Goal: Communication & Community: Answer question/provide support

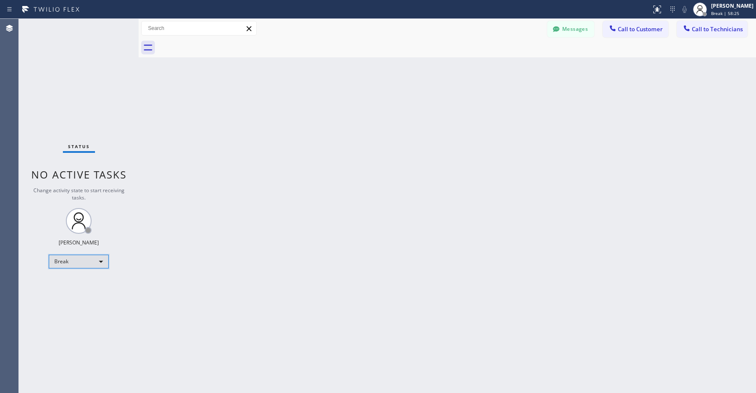
click at [86, 260] on div "Break" at bounding box center [79, 262] width 60 height 14
click at [72, 290] on li "Unavailable" at bounding box center [78, 295] width 58 height 10
drag, startPoint x: 86, startPoint y: 112, endPoint x: 64, endPoint y: 189, distance: 80.4
click at [86, 112] on div "Status No active tasks Change activity state to start receiving tasks. [PERSON_…" at bounding box center [79, 206] width 120 height 374
click at [66, 81] on div "Status No active tasks Change activity state to start receiving tasks. [PERSON_…" at bounding box center [79, 206] width 120 height 374
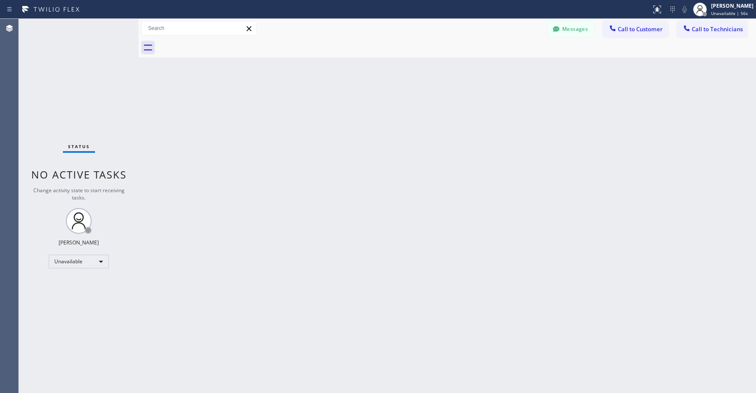
drag, startPoint x: 77, startPoint y: 69, endPoint x: 403, endPoint y: 43, distance: 327.0
click at [80, 70] on div "Status No active tasks Change activity state to start receiving tasks. [PERSON_…" at bounding box center [79, 206] width 120 height 374
drag, startPoint x: 575, startPoint y: 30, endPoint x: 253, endPoint y: 112, distance: 331.5
click at [574, 30] on button "Messages" at bounding box center [570, 29] width 47 height 16
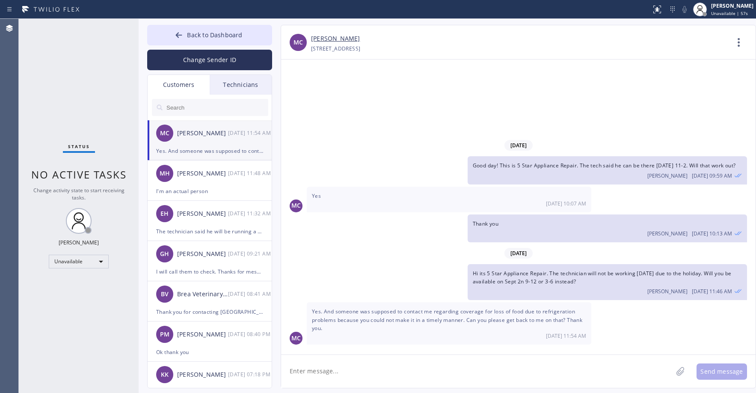
click at [201, 144] on div "MC [PERSON_NAME] [DATE] 11:54 AM" at bounding box center [210, 133] width 125 height 26
click at [209, 181] on div "[PERSON_NAME] [DATE] 11:48 AM" at bounding box center [210, 173] width 125 height 26
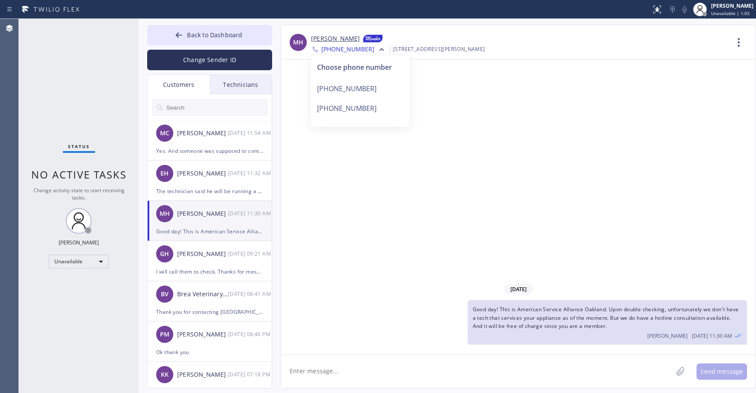
click at [400, 203] on div "[DATE] Good day! This is American Service Alliance Oakland. Upon double checkin…" at bounding box center [518, 206] width 474 height 295
click at [351, 91] on div "[PHONE_NUMBER]" at bounding box center [360, 89] width 98 height 20
click at [347, 52] on span "[PHONE_NUMBER]" at bounding box center [347, 50] width 53 height 10
click at [353, 101] on div "[PHONE_NUMBER]" at bounding box center [360, 108] width 98 height 20
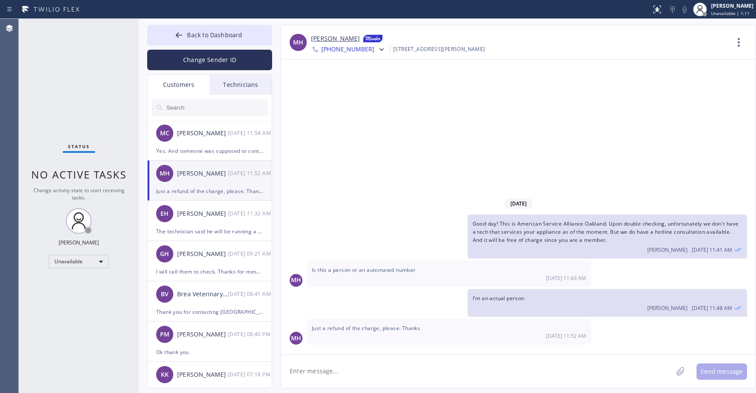
click at [382, 371] on textarea at bounding box center [476, 371] width 391 height 33
type textarea "Alright i will forward your request to the membership department"
click at [719, 375] on button "Send message" at bounding box center [721, 371] width 50 height 16
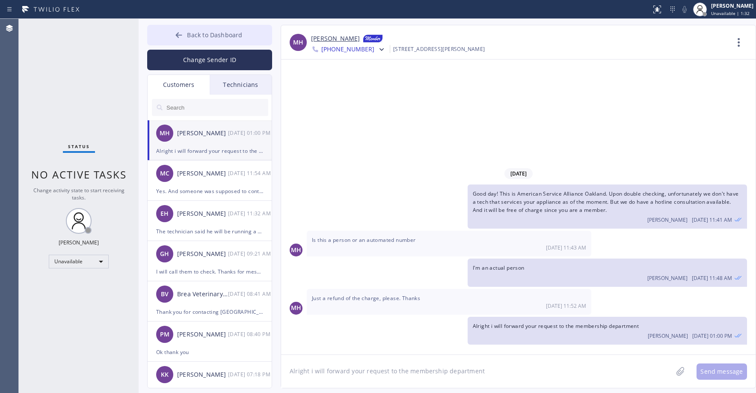
click at [201, 32] on span "Back to Dashboard" at bounding box center [214, 35] width 55 height 8
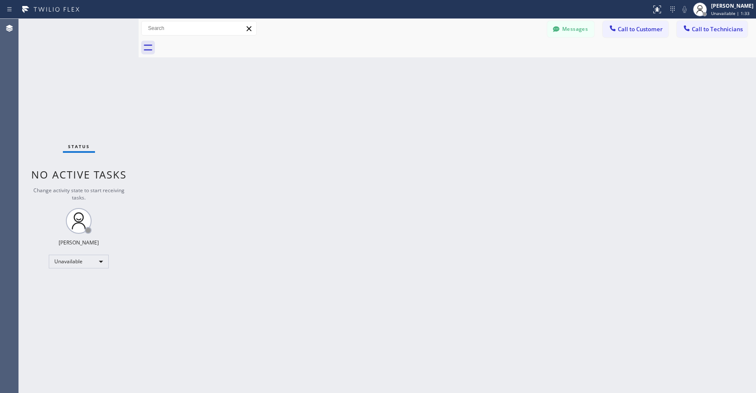
click at [73, 74] on div "Status No active tasks Change activity state to start receiving tasks. [PERSON_…" at bounding box center [79, 206] width 120 height 374
click at [63, 52] on div "Status No active tasks Change activity state to start receiving tasks. [PERSON_…" at bounding box center [79, 206] width 120 height 374
click at [83, 60] on div "Status No active tasks Change activity state to start receiving tasks. [PERSON_…" at bounding box center [79, 206] width 120 height 374
click at [87, 85] on div "Status No active tasks Change activity state to start receiving tasks. [PERSON_…" at bounding box center [79, 206] width 120 height 374
click at [58, 80] on div "Status No active tasks Change activity state to start receiving tasks. [PERSON_…" at bounding box center [79, 206] width 120 height 374
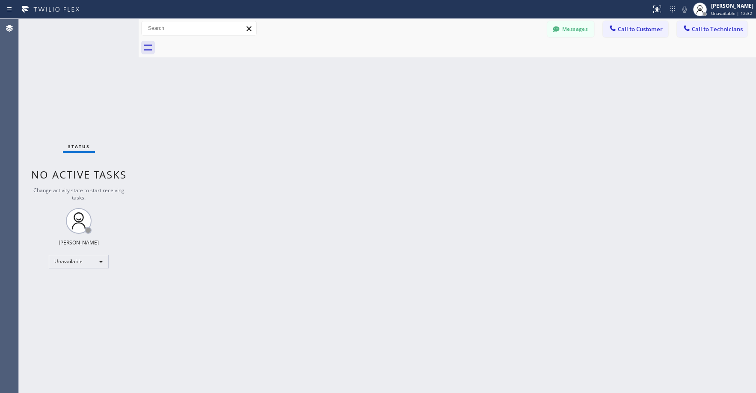
click at [93, 100] on div "Status No active tasks Change activity state to start receiving tasks. [PERSON_…" at bounding box center [79, 206] width 120 height 374
click at [74, 67] on div "Status No active tasks Change activity state to start receiving tasks. [PERSON_…" at bounding box center [79, 206] width 120 height 374
click at [72, 73] on div "Status No active tasks Change activity state to start receiving tasks. [PERSON_…" at bounding box center [79, 206] width 120 height 374
drag, startPoint x: 586, startPoint y: 29, endPoint x: 281, endPoint y: 109, distance: 315.7
click at [586, 29] on button "Messages" at bounding box center [570, 29] width 47 height 16
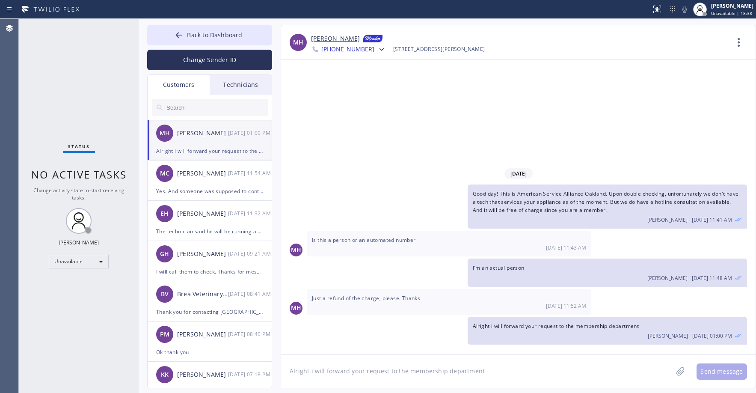
click at [200, 106] on input "text" at bounding box center [217, 107] width 103 height 17
paste input "FD7CM9"
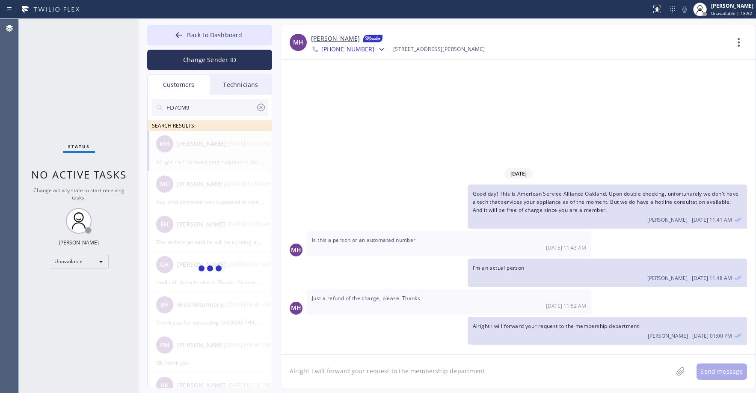
type input "FD7CM9"
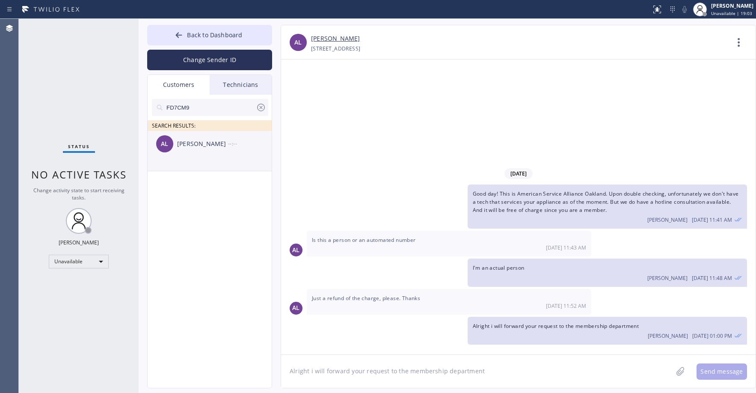
click at [197, 153] on div "AL [PERSON_NAME] --:--" at bounding box center [210, 144] width 125 height 26
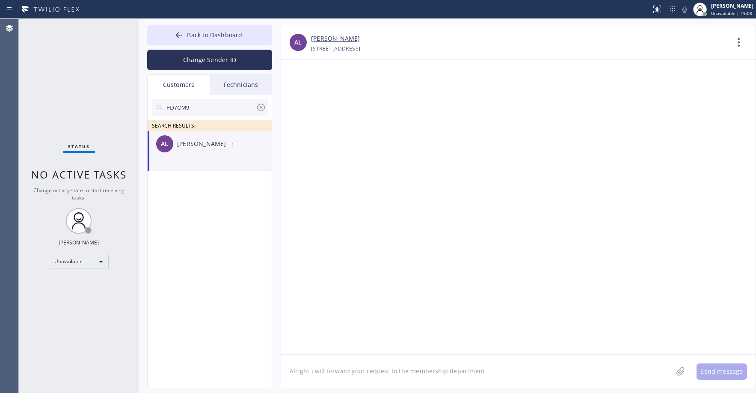
click at [318, 373] on textarea "Alright i will forward your request to the membership department" at bounding box center [476, 371] width 391 height 33
paste textarea "Thermador Appliance Repair Zone"
type textarea "Good day! This is Thermador Appliance Repair Zone. After double checking, unfor…"
click at [716, 369] on button "Send message" at bounding box center [721, 371] width 50 height 16
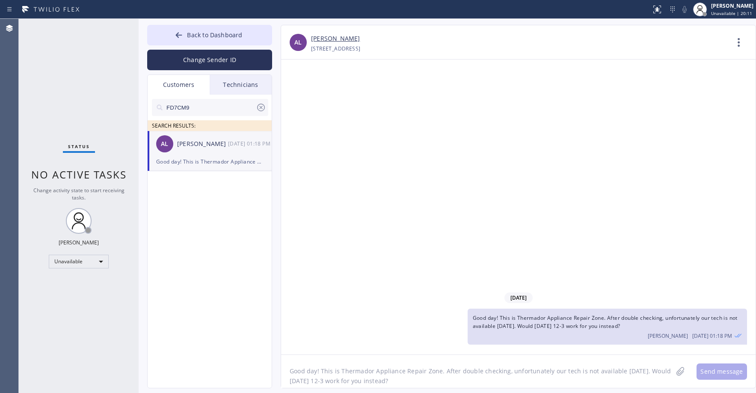
click at [212, 211] on div "FD7CM9 SEARCH RESULTS: AL [PERSON_NAME] [DATE] 01:18 PM Good day! This is Therm…" at bounding box center [210, 251] width 125 height 313
click at [260, 109] on icon at bounding box center [261, 108] width 8 height 8
click at [213, 39] on button "Back to Dashboard" at bounding box center [209, 35] width 125 height 21
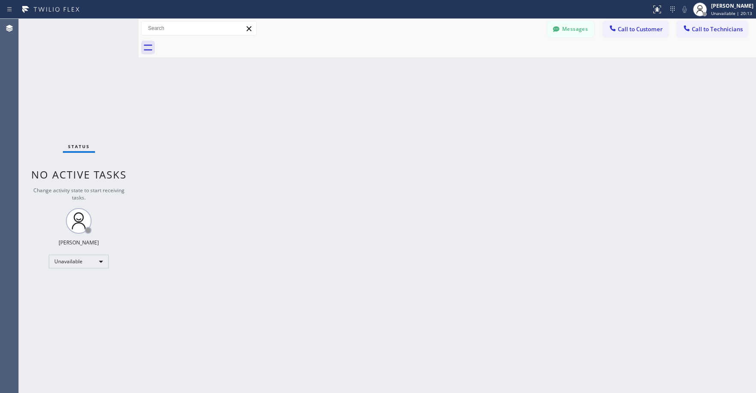
click at [113, 66] on div "Status No active tasks Change activity state to start receiving tasks. [PERSON_…" at bounding box center [79, 206] width 120 height 374
click at [89, 83] on div "Status No active tasks Change activity state to start receiving tasks. [PERSON_…" at bounding box center [79, 206] width 120 height 374
click at [71, 56] on div "Status No active tasks Change activity state to start receiving tasks. [PERSON_…" at bounding box center [79, 206] width 120 height 374
drag, startPoint x: 78, startPoint y: 73, endPoint x: 281, endPoint y: 18, distance: 210.7
click at [79, 73] on div "Status No active tasks Change activity state to start receiving tasks. [PERSON_…" at bounding box center [79, 206] width 120 height 374
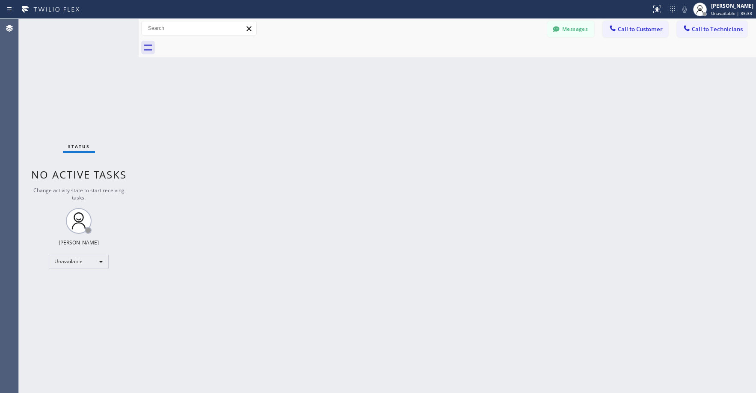
click at [104, 75] on div "Status No active tasks Change activity state to start receiving tasks. [PERSON_…" at bounding box center [79, 206] width 120 height 374
click at [72, 80] on div "Status No active tasks Change activity state to start receiving tasks. [PERSON_…" at bounding box center [79, 206] width 120 height 374
click at [97, 74] on div "Status No active tasks Change activity state to start receiving tasks. [PERSON_…" at bounding box center [79, 206] width 120 height 374
click at [97, 73] on div "Status No active tasks Change activity state to start receiving tasks. [PERSON_…" at bounding box center [79, 206] width 120 height 374
drag, startPoint x: 84, startPoint y: 79, endPoint x: 376, endPoint y: 86, distance: 291.8
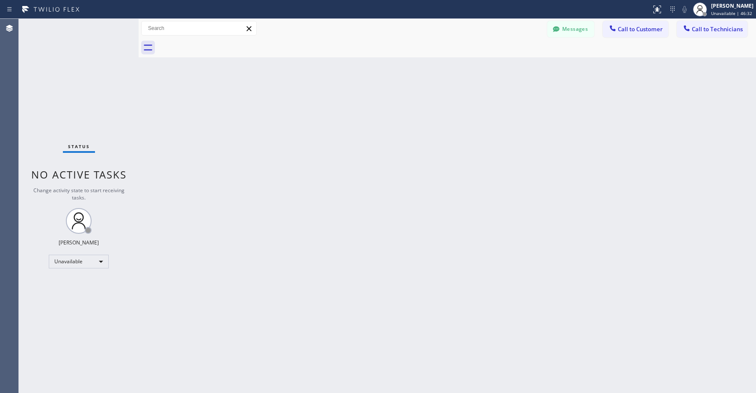
click at [84, 79] on div "Status No active tasks Change activity state to start receiving tasks. [PERSON_…" at bounding box center [79, 206] width 120 height 374
click at [705, 30] on span "Call to Technicians" at bounding box center [717, 29] width 51 height 8
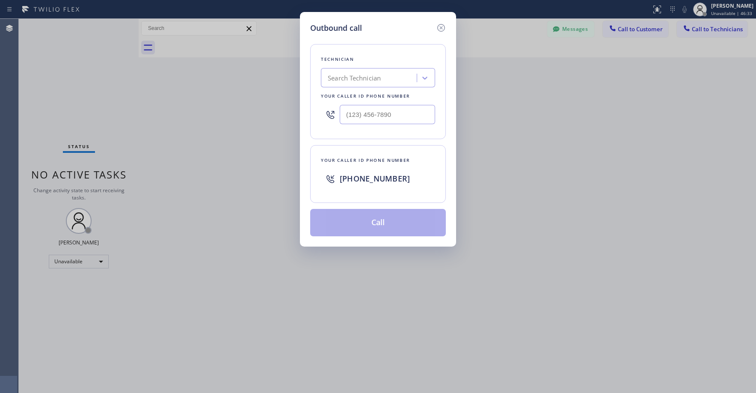
click at [376, 76] on div "Search Technician" at bounding box center [354, 78] width 53 height 10
type input "la daniel"
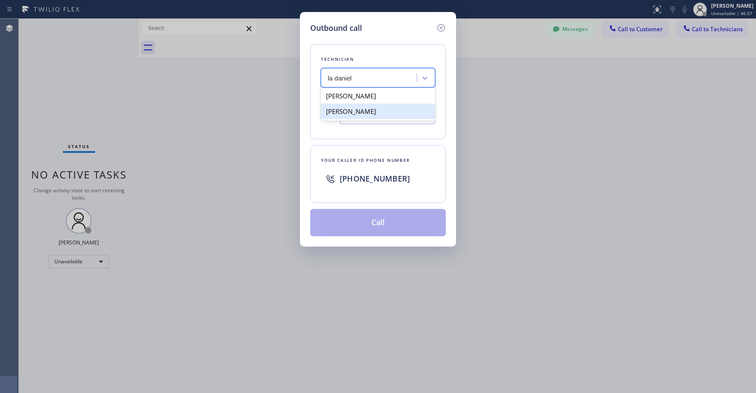
click at [356, 110] on div "[PERSON_NAME]" at bounding box center [378, 111] width 114 height 15
type input "[PHONE_NUMBER]"
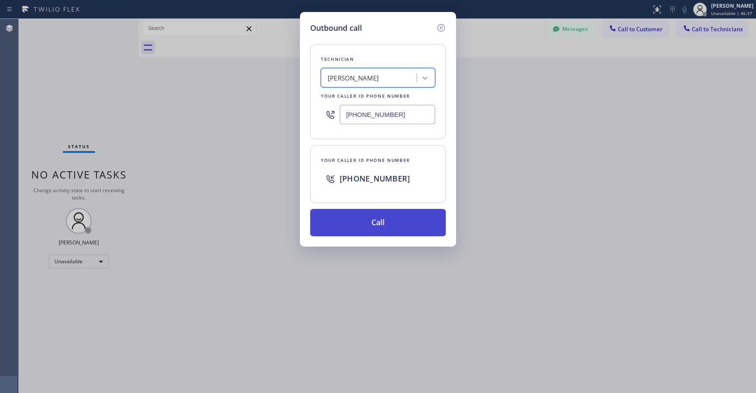
click at [361, 228] on button "Call" at bounding box center [378, 222] width 136 height 27
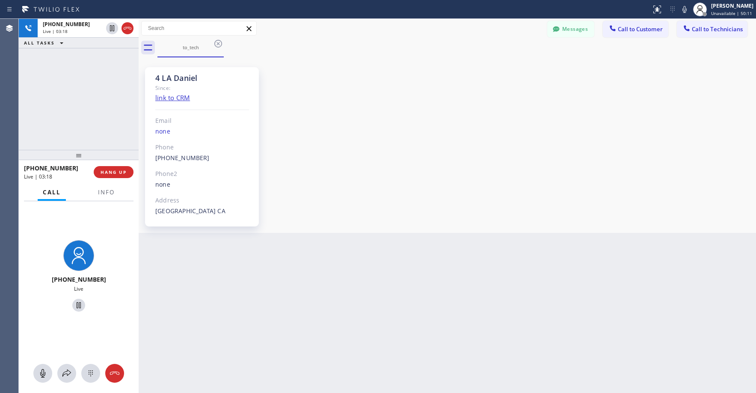
click at [62, 74] on div "[PHONE_NUMBER] Live | 03:18 ALL TASKS ALL TASKS ACTIVE TASKS TASKS IN WRAP UP" at bounding box center [79, 84] width 120 height 131
click at [68, 78] on div "[PHONE_NUMBER] Live | 03:30 ALL TASKS ALL TASKS ACTIVE TASKS TASKS IN WRAP UP" at bounding box center [79, 84] width 120 height 131
click at [83, 99] on div "[PHONE_NUMBER] Live | 03:55 ALL TASKS ALL TASKS ACTIVE TASKS TASKS IN WRAP UP" at bounding box center [79, 84] width 120 height 131
click at [278, 270] on div "Back to Dashboard Change Sender ID Customers Technicians AL [PERSON_NAME] [DATE…" at bounding box center [447, 206] width 617 height 374
click at [77, 107] on div "[PHONE_NUMBER] Live | 03:59 ALL TASKS ALL TASKS ACTIVE TASKS TASKS IN WRAP UP" at bounding box center [79, 84] width 120 height 131
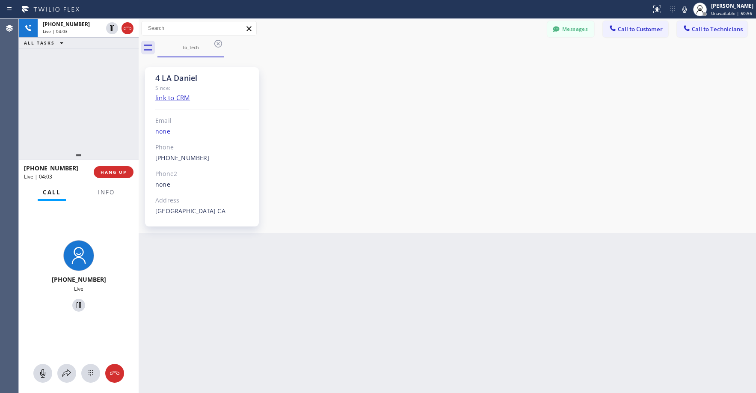
click at [261, 314] on div "Back to Dashboard Change Sender ID Customers Technicians AL [PERSON_NAME] [DATE…" at bounding box center [447, 206] width 617 height 374
click at [69, 106] on div "[PHONE_NUMBER] Live | 04:03 ALL TASKS ALL TASKS ACTIVE TASKS TASKS IN WRAP UP" at bounding box center [79, 84] width 120 height 131
click at [379, 269] on div "Back to Dashboard Change Sender ID Customers Technicians AL [PERSON_NAME] [DATE…" at bounding box center [447, 206] width 617 height 374
click at [95, 107] on div "[PHONE_NUMBER] Live | 04:05 ALL TASKS ALL TASKS ACTIVE TASKS TASKS IN WRAP UP" at bounding box center [79, 84] width 120 height 131
click at [278, 289] on div "Back to Dashboard Change Sender ID Customers Technicians AL [PERSON_NAME] [DATE…" at bounding box center [447, 206] width 617 height 374
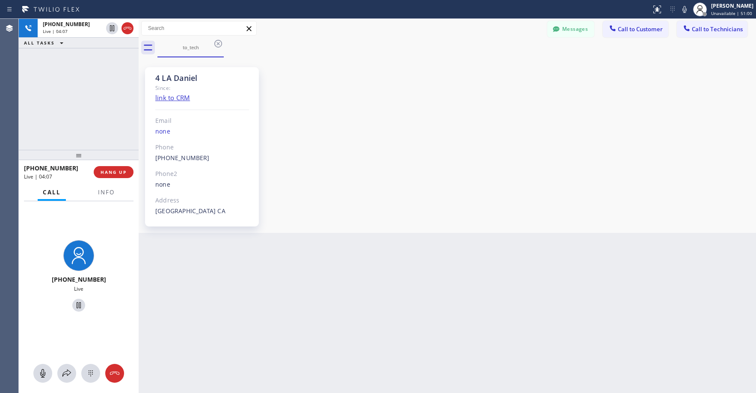
click at [89, 91] on div "[PHONE_NUMBER] Live | 04:07 ALL TASKS ALL TASKS ACTIVE TASKS TASKS IN WRAP UP" at bounding box center [79, 84] width 120 height 131
click at [89, 91] on div "[PHONE_NUMBER] Live | 05:31 ALL TASKS ALL TASKS ACTIVE TASKS TASKS IN WRAP UP" at bounding box center [79, 84] width 120 height 131
click at [62, 110] on div "[PHONE_NUMBER] Live | 06:35 ALL TASKS ALL TASKS ACTIVE TASKS TASKS IN WRAP UP" at bounding box center [79, 84] width 120 height 131
click at [85, 134] on div "[PHONE_NUMBER] Live | 06:44 ALL TASKS ALL TASKS ACTIVE TASKS TASKS IN WRAP UP" at bounding box center [79, 84] width 120 height 131
click at [85, 99] on div "[PHONE_NUMBER] Live | 07:33 ALL TASKS ALL TASKS ACTIVE TASKS TASKS IN WRAP UP" at bounding box center [79, 84] width 120 height 131
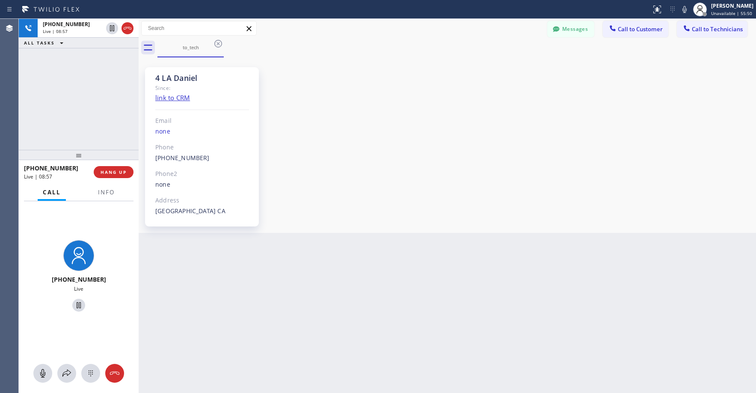
click at [77, 74] on div "[PHONE_NUMBER] Live | 08:57 ALL TASKS ALL TASKS ACTIVE TASKS TASKS IN WRAP UP" at bounding box center [79, 84] width 120 height 131
click at [79, 71] on div "[PHONE_NUMBER] Live | 09:20 ALL TASKS ALL TASKS ACTIVE TASKS TASKS IN WRAP UP" at bounding box center [79, 84] width 120 height 131
click at [126, 31] on icon at bounding box center [127, 28] width 10 height 10
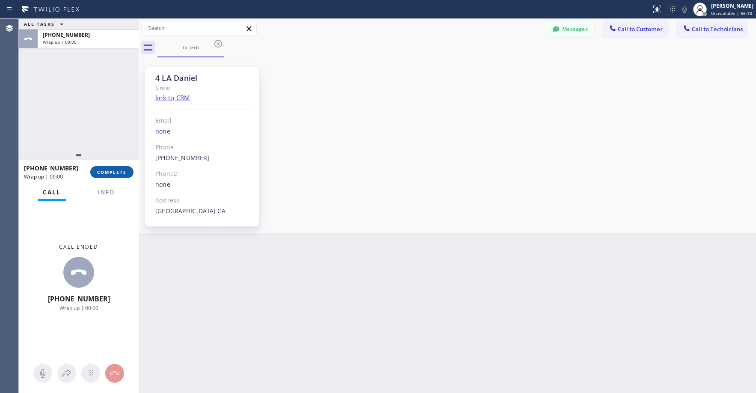
click at [116, 174] on span "COMPLETE" at bounding box center [112, 172] width 30 height 6
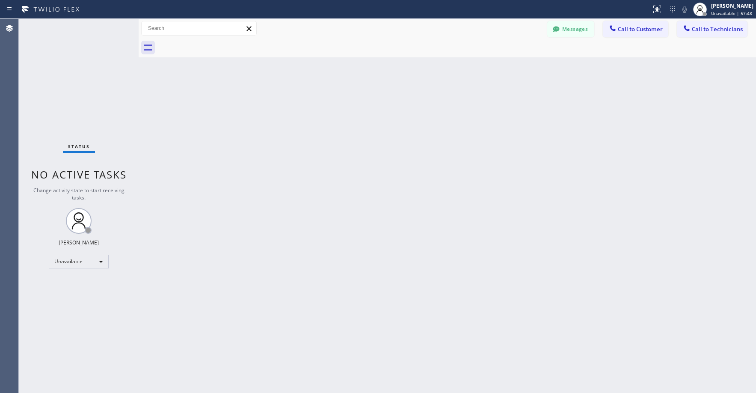
click at [70, 66] on div "Status No active tasks Change activity state to start receiving tasks. [PERSON_…" at bounding box center [79, 206] width 120 height 374
click at [68, 87] on div "Status No active tasks Change activity state to start receiving tasks. [PERSON_…" at bounding box center [79, 206] width 120 height 374
click at [80, 75] on div "Status No active tasks Change activity state to start receiving tasks. [PERSON_…" at bounding box center [79, 206] width 120 height 374
click at [96, 98] on div "Status No active tasks Change activity state to start receiving tasks. [PERSON_…" at bounding box center [79, 206] width 120 height 374
click at [78, 68] on div "Status No active tasks Change activity state to start receiving tasks. [PERSON_…" at bounding box center [79, 206] width 120 height 374
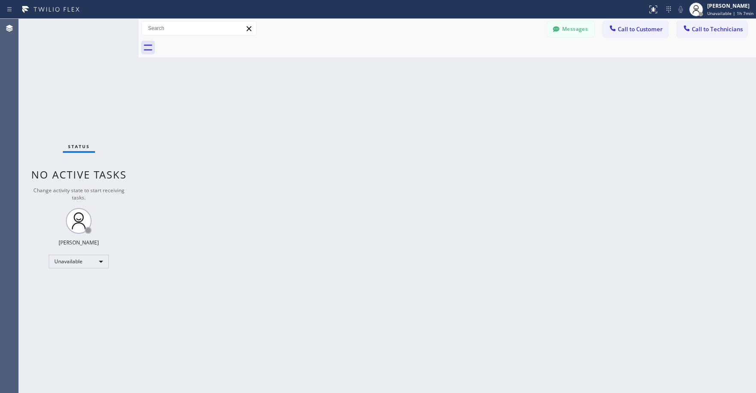
click at [72, 49] on div "Status No active tasks Change activity state to start receiving tasks. [PERSON_…" at bounding box center [79, 206] width 120 height 374
click at [106, 71] on div "Status No active tasks Change activity state to start receiving tasks. [PERSON_…" at bounding box center [79, 206] width 120 height 374
click at [67, 65] on div "Status No active tasks Change activity state to start receiving tasks. [PERSON_…" at bounding box center [79, 206] width 120 height 374
drag, startPoint x: 58, startPoint y: 74, endPoint x: 86, endPoint y: 45, distance: 40.5
click at [58, 74] on div "Status No active tasks Change activity state to start receiving tasks. [PERSON_…" at bounding box center [79, 206] width 120 height 374
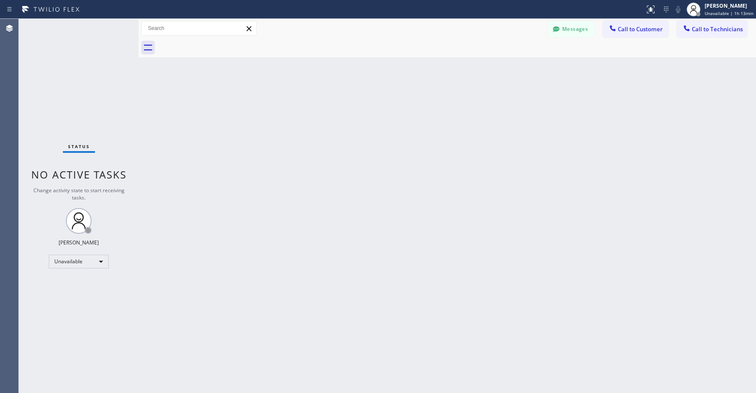
click at [78, 80] on div "Status No active tasks Change activity state to start receiving tasks. [PERSON_…" at bounding box center [79, 206] width 120 height 374
click at [70, 84] on div "Status No active tasks Change activity state to start receiving tasks. [PERSON_…" at bounding box center [79, 206] width 120 height 374
click at [485, 181] on div "Back to Dashboard Change Sender ID Customers Technicians AL [PERSON_NAME] [DATE…" at bounding box center [447, 206] width 617 height 374
click at [98, 102] on div "Status No active tasks Change activity state to start receiving tasks. [PERSON_…" at bounding box center [79, 206] width 120 height 374
click at [102, 85] on div "Status No active tasks Change activity state to start receiving tasks. [PERSON_…" at bounding box center [79, 206] width 120 height 374
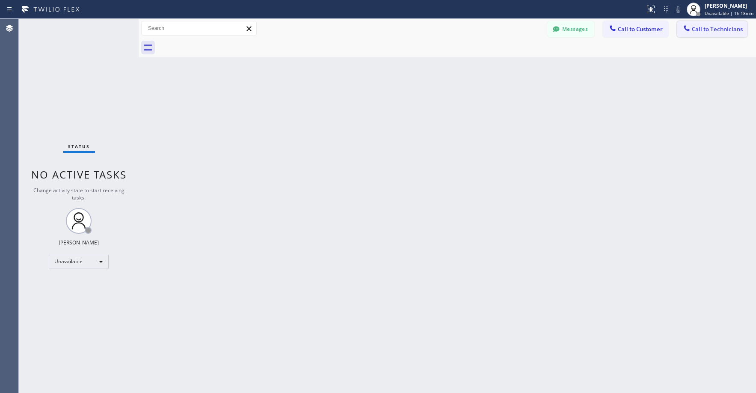
click at [691, 30] on div at bounding box center [686, 29] width 10 height 10
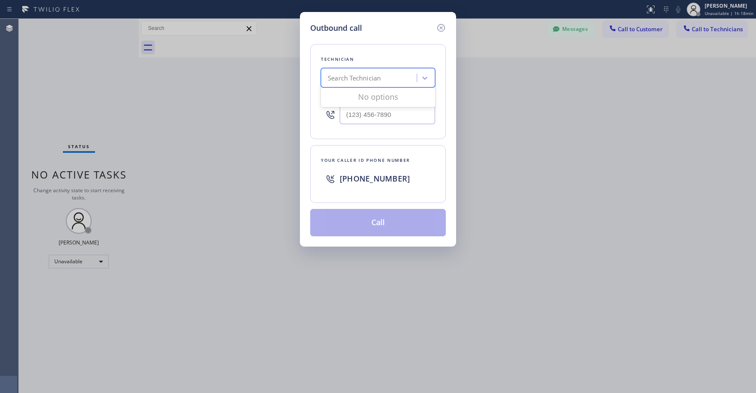
click at [352, 76] on div "Search Technician" at bounding box center [354, 78] width 53 height 10
type input "izi"
click at [358, 97] on div "[PERSON_NAME]" at bounding box center [378, 95] width 114 height 15
type input "[PHONE_NUMBER]"
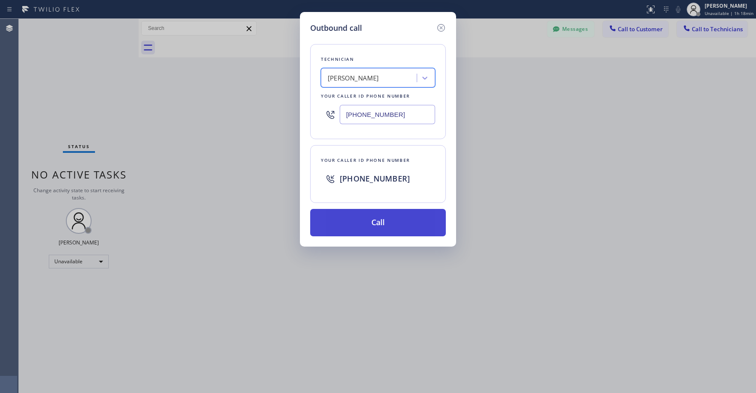
click at [380, 222] on button "Call" at bounding box center [378, 222] width 136 height 27
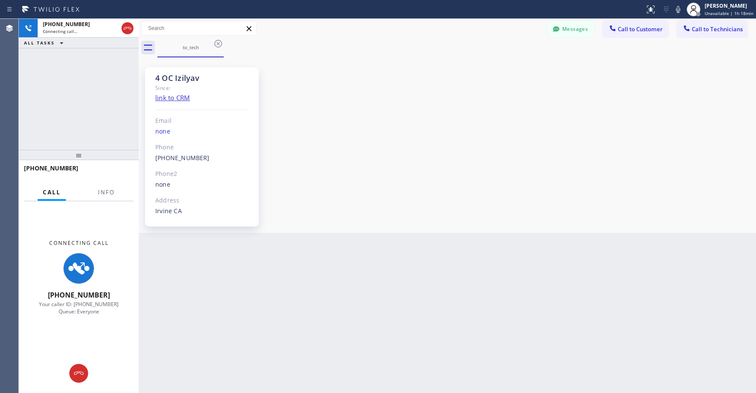
click at [34, 75] on div "[PHONE_NUMBER] Connecting call… ALL TASKS ALL TASKS ACTIVE TASKS TASKS IN WRAP …" at bounding box center [79, 84] width 120 height 131
click at [124, 28] on icon at bounding box center [127, 28] width 10 height 10
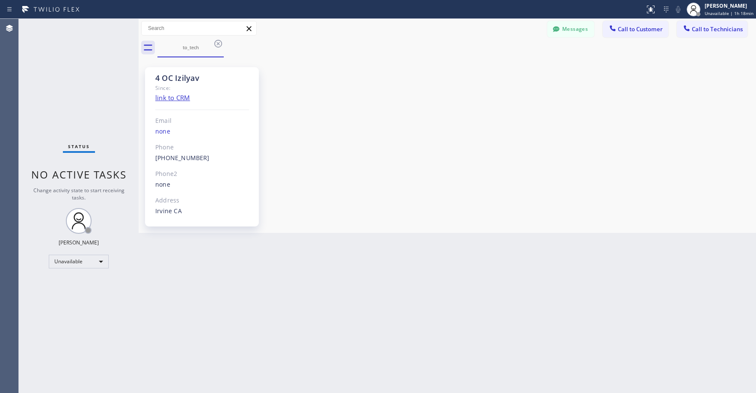
click at [98, 107] on div "Status No active tasks Change activity state to start receiving tasks. [PERSON_…" at bounding box center [79, 206] width 120 height 374
click at [219, 44] on icon at bounding box center [218, 44] width 8 height 8
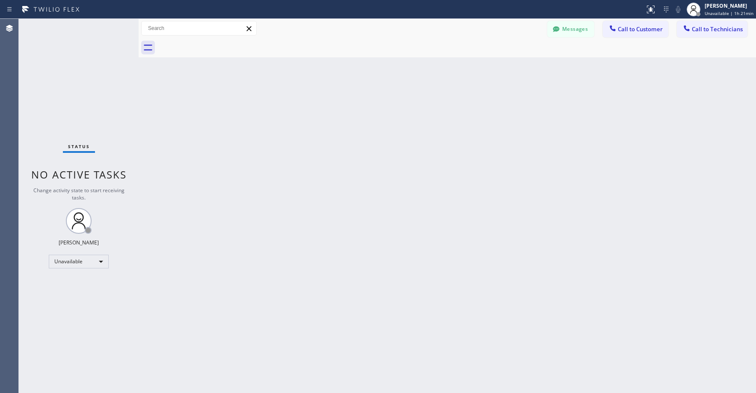
click at [80, 88] on div "Status No active tasks Change activity state to start receiving tasks. [PERSON_…" at bounding box center [79, 206] width 120 height 374
click at [76, 82] on div "Status No active tasks Change activity state to start receiving tasks. [PERSON_…" at bounding box center [79, 206] width 120 height 374
click at [64, 67] on div "Status No active tasks Change activity state to start receiving tasks. [PERSON_…" at bounding box center [79, 206] width 120 height 374
drag, startPoint x: 66, startPoint y: 82, endPoint x: 106, endPoint y: 90, distance: 41.0
click at [67, 83] on div "Status No active tasks Change activity state to start receiving tasks. [PERSON_…" at bounding box center [79, 206] width 120 height 374
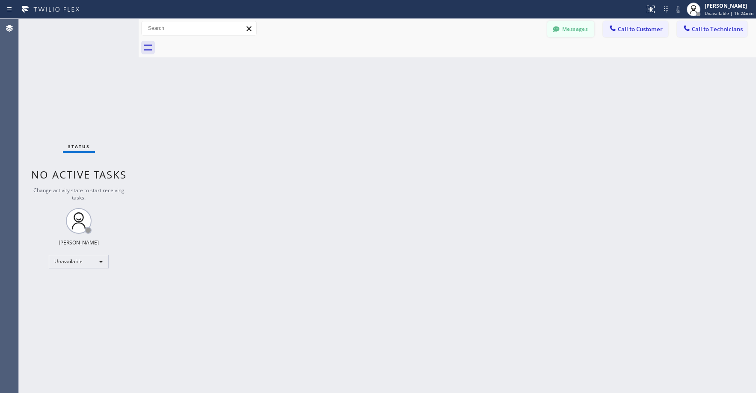
click at [563, 29] on button "Messages" at bounding box center [570, 29] width 47 height 16
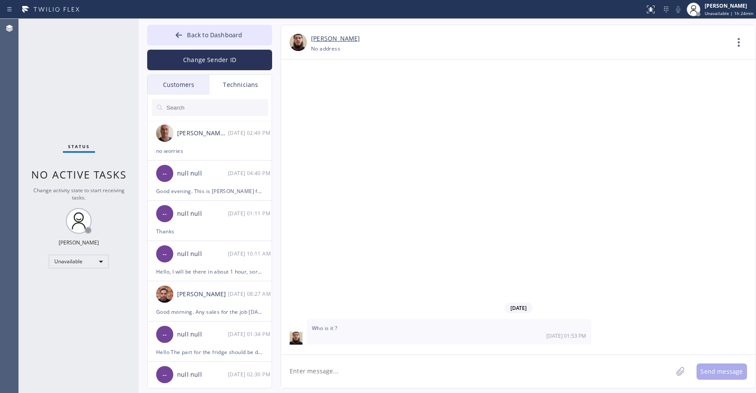
click at [182, 86] on div "Customers" at bounding box center [179, 85] width 62 height 20
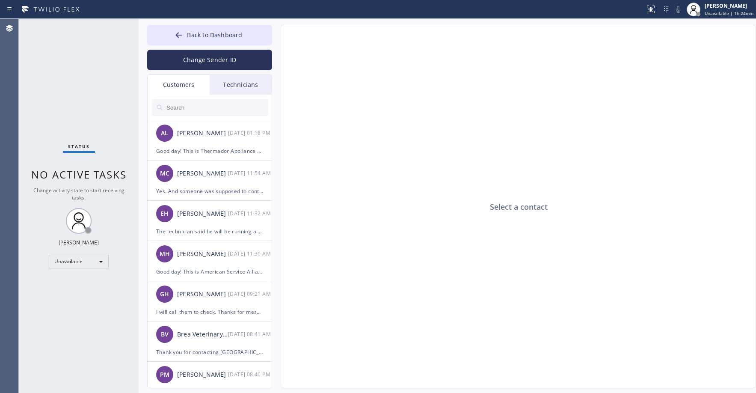
click at [192, 107] on input "text" at bounding box center [217, 107] width 103 height 17
paste input "PS2L4Y"
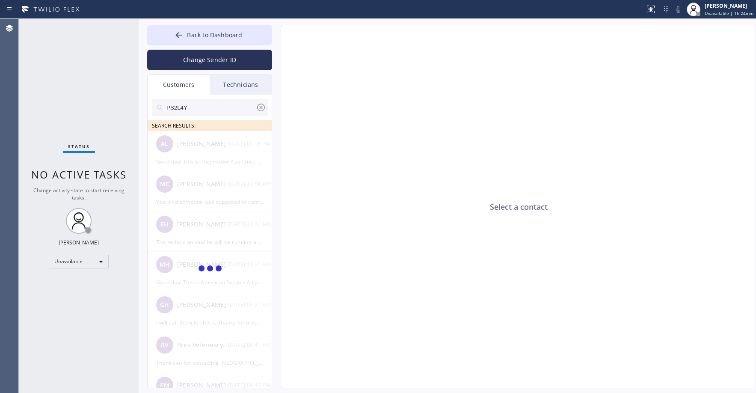
type input "PS2L4Y"
click at [48, 64] on div "Status No active tasks Change activity state to start receiving tasks. [PERSON_…" at bounding box center [79, 206] width 120 height 374
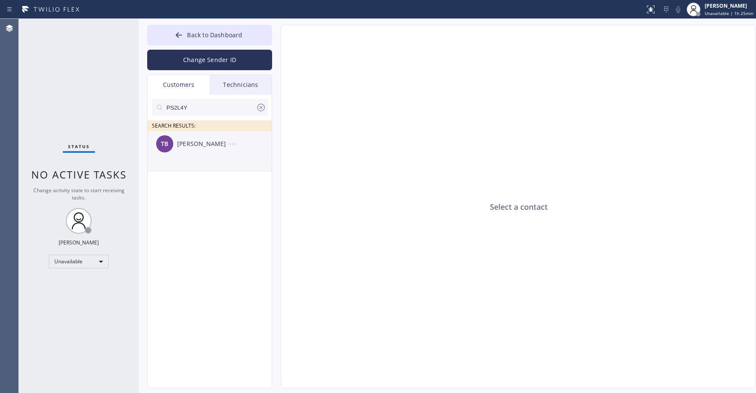
click at [199, 147] on div "[PERSON_NAME]" at bounding box center [202, 144] width 51 height 10
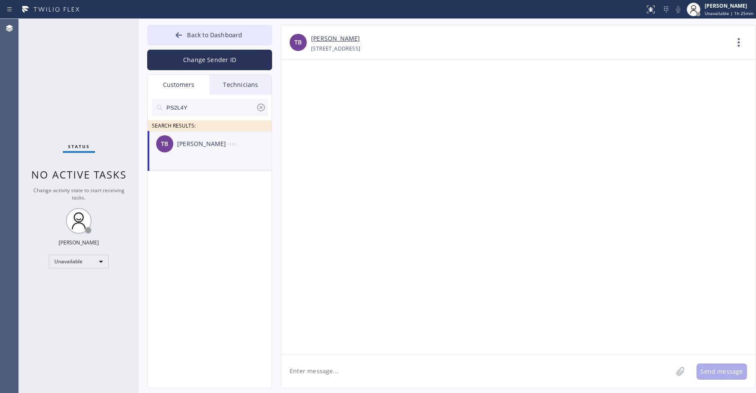
click at [70, 100] on div "Status No active tasks Change activity state to start receiving tasks. [PERSON_…" at bounding box center [79, 206] width 120 height 374
click at [197, 160] on li "TB [PERSON_NAME] --:--" at bounding box center [210, 151] width 125 height 40
click at [313, 376] on textarea at bounding box center [476, 371] width 391 height 33
click at [326, 370] on textarea at bounding box center [476, 371] width 391 height 33
paste textarea "VikingTechs"
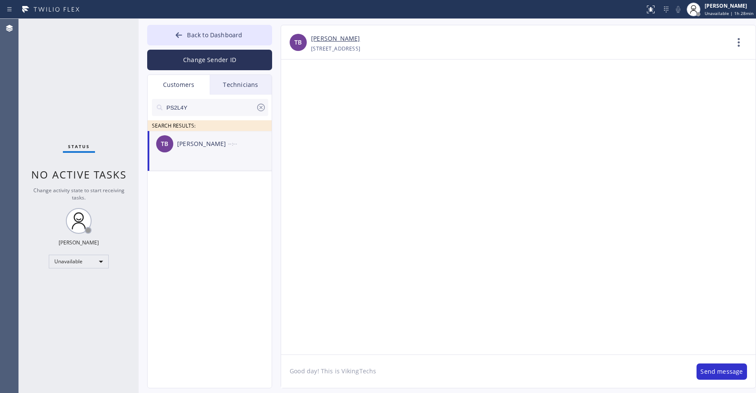
click at [356, 372] on textarea "Good day! This is VikingTechs" at bounding box center [484, 371] width 407 height 33
click at [390, 369] on textarea "Good day! This is Viking Techs" at bounding box center [484, 371] width 407 height 33
drag, startPoint x: 394, startPoint y: 375, endPoint x: 522, endPoint y: 370, distance: 127.6
click at [522, 370] on textarea "Good day! This is Viking Techs. unfortunat" at bounding box center [484, 371] width 407 height 33
click at [382, 373] on textarea "Good day! This is Viking Techs. unfortunately" at bounding box center [484, 371] width 407 height 33
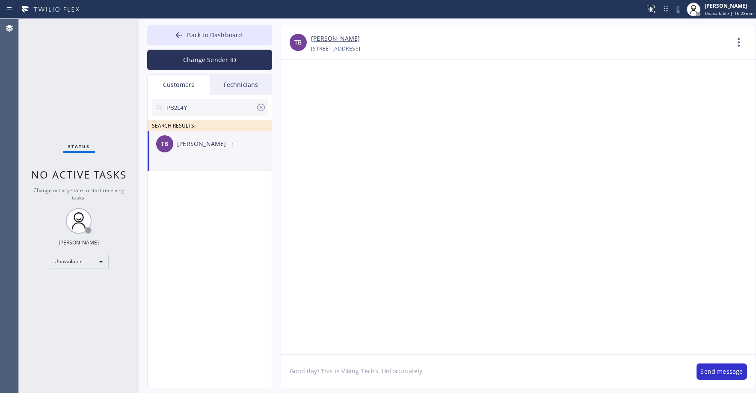
click at [435, 370] on textarea "Good day! This is Viking Techs. Unfortunately" at bounding box center [484, 371] width 407 height 33
type textarea "Good day! This is Viking Techs. Unfortunately our tech has an emergency and can…"
click at [714, 370] on button "Send message" at bounding box center [721, 371] width 50 height 16
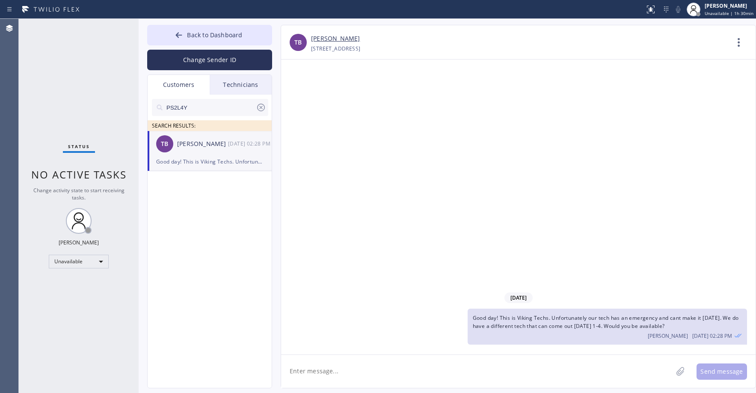
click at [88, 64] on div "Status No active tasks Change activity state to start receiving tasks. [PERSON_…" at bounding box center [79, 206] width 120 height 374
click at [231, 36] on span "Back to Dashboard" at bounding box center [214, 35] width 55 height 8
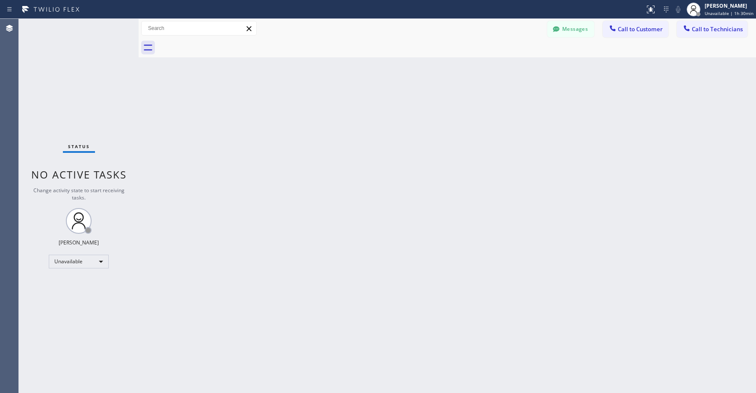
click at [84, 67] on div "Status No active tasks Change activity state to start receiving tasks. [PERSON_…" at bounding box center [79, 206] width 120 height 374
click at [66, 81] on div "Status No active tasks Change activity state to start receiving tasks. [PERSON_…" at bounding box center [79, 206] width 120 height 374
drag, startPoint x: 72, startPoint y: 75, endPoint x: 47, endPoint y: 330, distance: 256.2
click at [72, 76] on div "Status No active tasks Change activity state to start receiving tasks. [PERSON_…" at bounding box center [79, 206] width 120 height 374
click at [85, 107] on div "Status No active tasks Change activity state to start receiving tasks. [PERSON_…" at bounding box center [79, 206] width 120 height 374
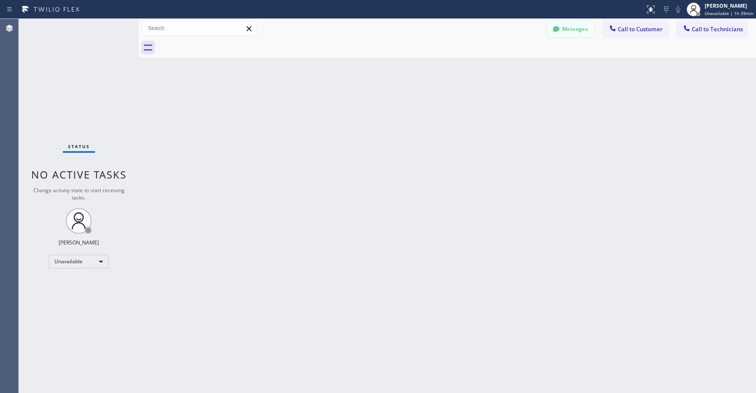
click at [567, 33] on button "Messages" at bounding box center [570, 29] width 47 height 16
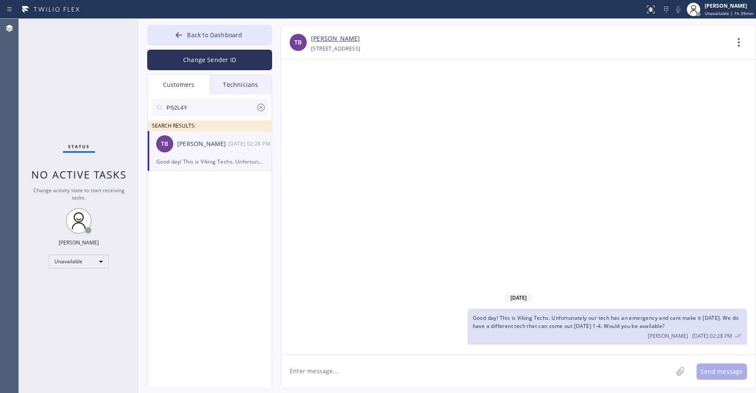
click at [258, 109] on icon at bounding box center [261, 107] width 10 height 10
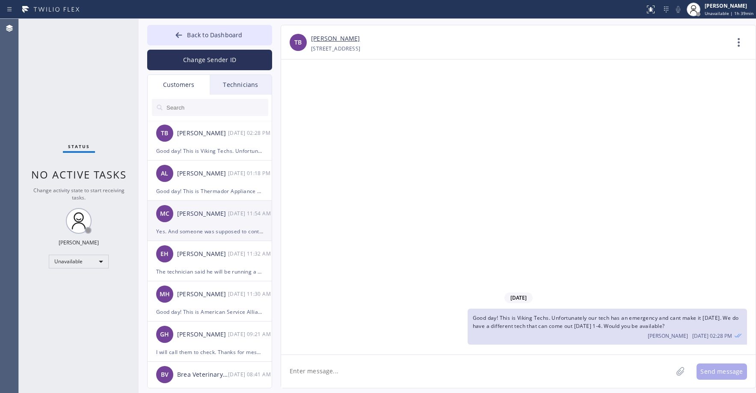
click at [216, 216] on div "[PERSON_NAME]" at bounding box center [202, 214] width 51 height 10
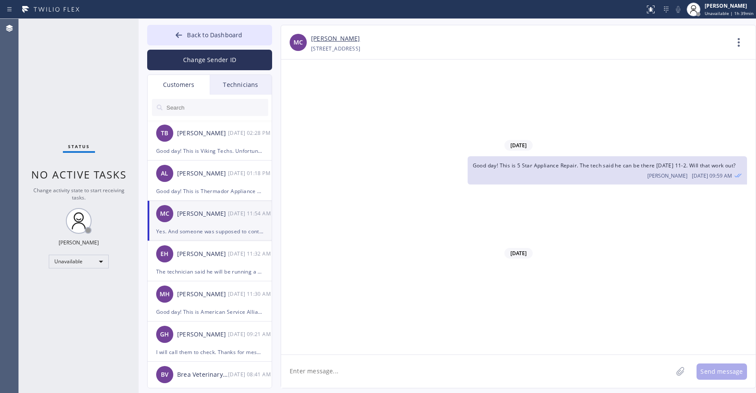
click at [203, 223] on div "MC [PERSON_NAME] [DATE] 11:54 AM" at bounding box center [210, 214] width 125 height 26
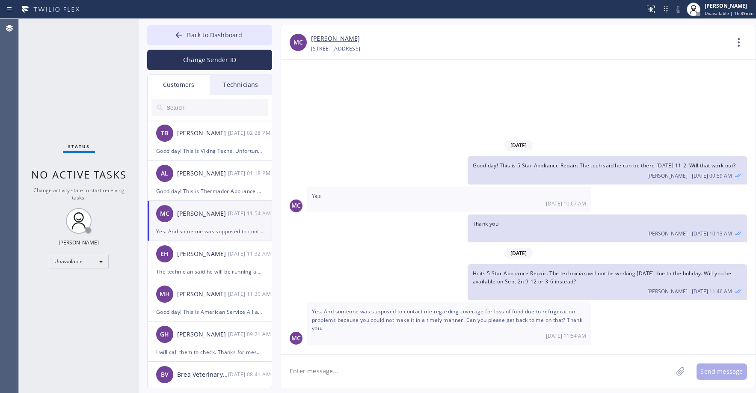
click at [324, 38] on link "[PERSON_NAME]" at bounding box center [335, 39] width 49 height 10
click at [61, 74] on div "Status No active tasks Change activity state to start receiving tasks. [PERSON_…" at bounding box center [79, 206] width 120 height 374
click at [214, 221] on div "MC [PERSON_NAME] [DATE] 11:54 AM" at bounding box center [210, 214] width 125 height 26
click at [210, 257] on div "[PERSON_NAME]" at bounding box center [202, 254] width 51 height 10
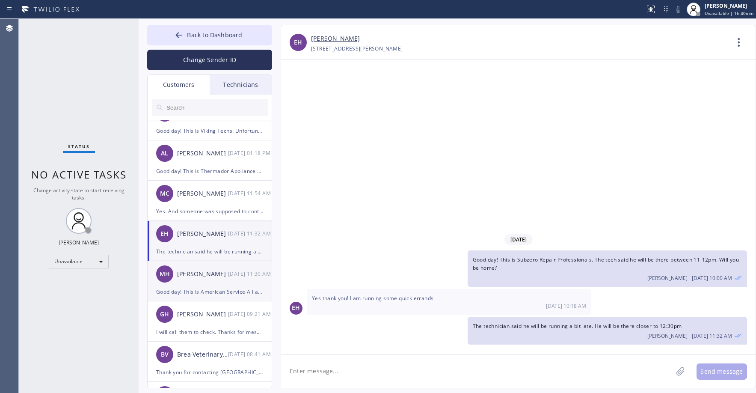
scroll to position [29, 0]
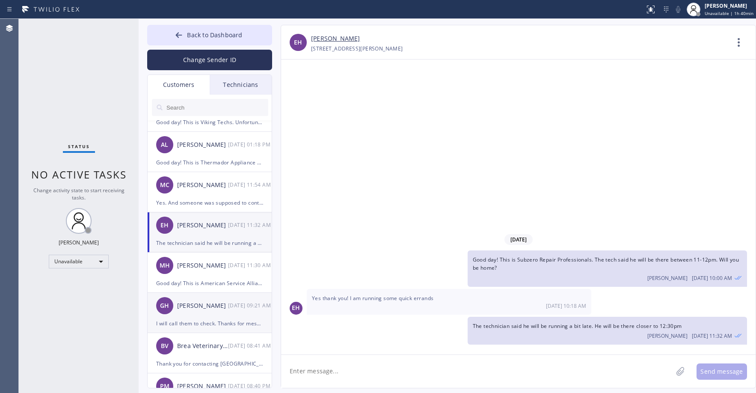
click at [203, 305] on div "[PERSON_NAME]" at bounding box center [202, 306] width 51 height 10
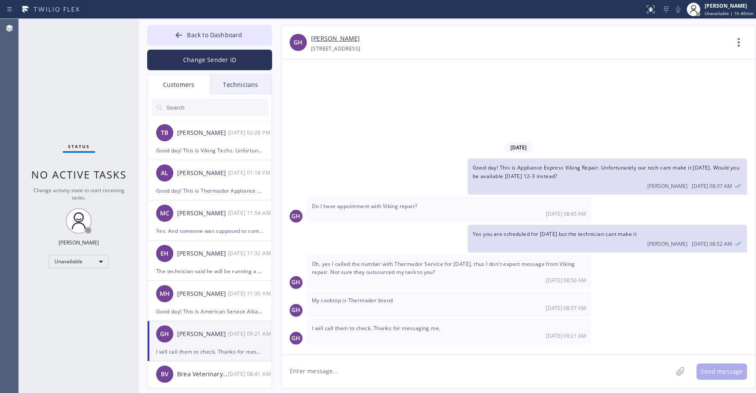
scroll to position [0, 0]
click at [214, 136] on div "[PERSON_NAME]" at bounding box center [202, 133] width 51 height 10
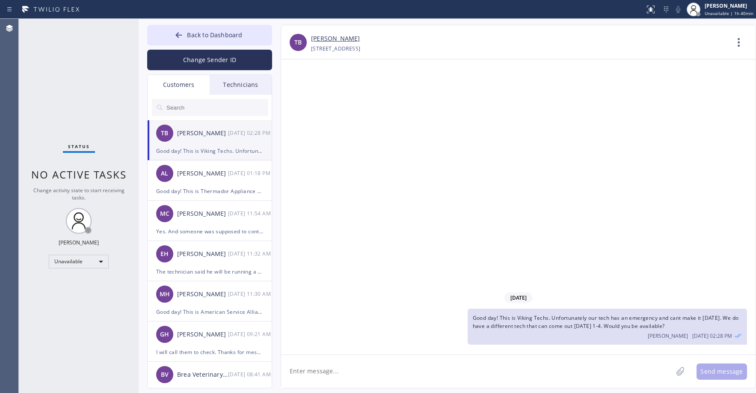
click at [67, 50] on div "Status No active tasks Change activity state to start receiving tasks. [PERSON_…" at bounding box center [79, 206] width 120 height 374
click at [56, 82] on div "Status No active tasks Change activity state to start receiving tasks. [PERSON_…" at bounding box center [79, 206] width 120 height 374
click at [82, 65] on div "Status No active tasks Change activity state to start receiving tasks. [PERSON_…" at bounding box center [79, 206] width 120 height 374
click at [66, 86] on div "Status No active tasks Change activity state to start receiving tasks. [PERSON_…" at bounding box center [79, 206] width 120 height 374
click at [195, 41] on button "Back to Dashboard" at bounding box center [209, 35] width 125 height 21
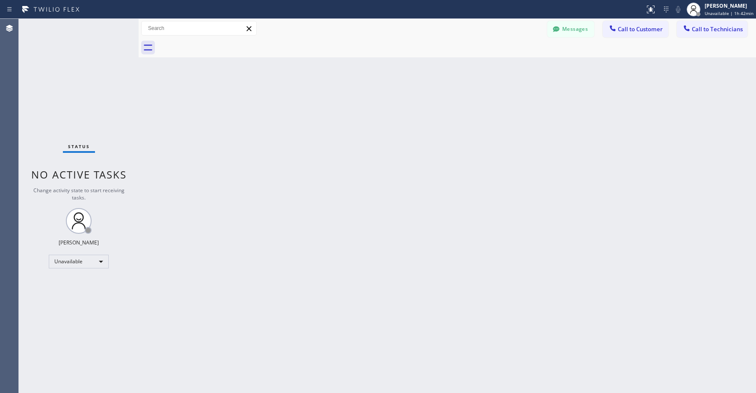
click at [86, 73] on div "Status No active tasks Change activity state to start receiving tasks. [PERSON_…" at bounding box center [79, 206] width 120 height 374
click at [68, 84] on div "Status No active tasks Change activity state to start receiving tasks. [PERSON_…" at bounding box center [79, 206] width 120 height 374
click at [75, 258] on div "Unavailable" at bounding box center [79, 262] width 60 height 14
click at [70, 285] on li "Available" at bounding box center [78, 284] width 58 height 10
click at [72, 80] on div "Status No active tasks You are ready to start receiving tasks. [PERSON_NAME] Av…" at bounding box center [79, 206] width 120 height 374
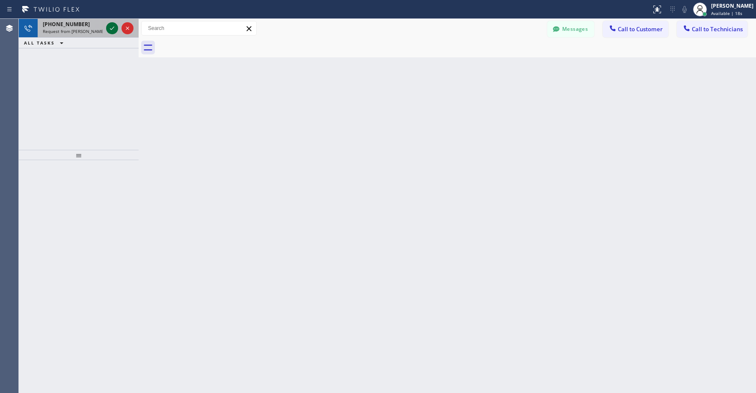
click at [111, 29] on icon at bounding box center [112, 28] width 10 height 10
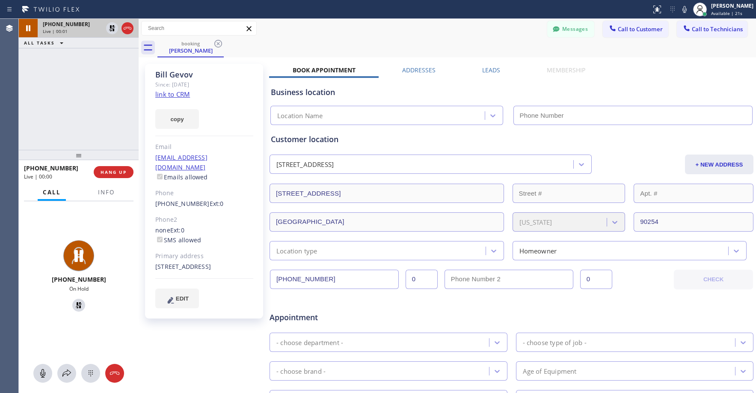
type input "[PHONE_NUMBER]"
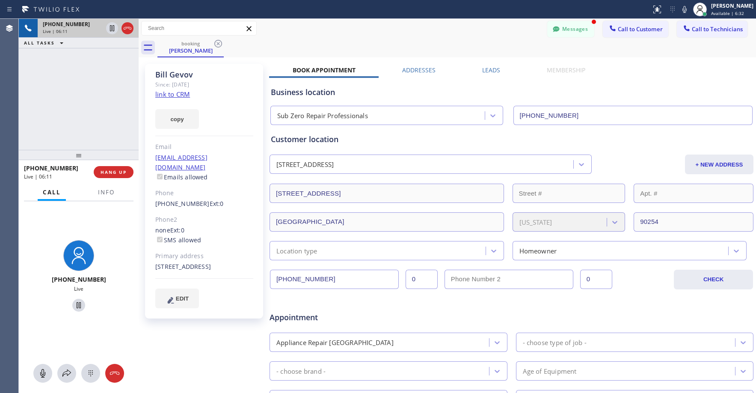
click at [83, 90] on div "[PHONE_NUMBER] Live | 06:11 ALL TASKS ALL TASKS ACTIVE TASKS TASKS IN WRAP UP" at bounding box center [79, 84] width 120 height 131
click at [86, 90] on div "[PHONE_NUMBER] Live | 06:14 ALL TASKS ALL TASKS ACTIVE TASKS TASKS IN WRAP UP" at bounding box center [79, 84] width 120 height 131
click at [86, 90] on div "[PHONE_NUMBER] Live | 06:18 ALL TASKS ALL TASKS ACTIVE TASKS TASKS IN WRAP UP" at bounding box center [79, 84] width 120 height 131
click at [69, 78] on div "[PHONE_NUMBER] Live | 07:19 ALL TASKS ALL TASKS ACTIVE TASKS TASKS IN WRAP UP" at bounding box center [79, 84] width 120 height 131
click at [67, 83] on div "[PHONE_NUMBER] Live | 07:24 ALL TASKS ALL TASKS ACTIVE TASKS TASKS IN WRAP UP" at bounding box center [79, 84] width 120 height 131
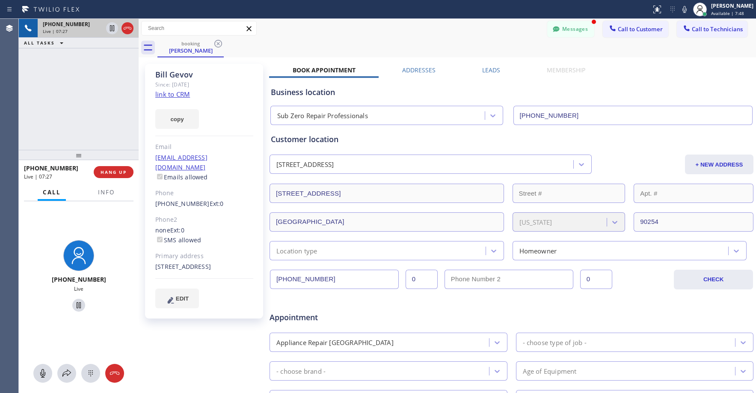
click at [83, 94] on div "[PHONE_NUMBER] Live | 07:27 ALL TASKS ALL TASKS ACTIVE TASKS TASKS IN WRAP UP" at bounding box center [79, 84] width 120 height 131
click at [64, 68] on div "[PHONE_NUMBER] Live | 07:29 ALL TASKS ALL TASKS ACTIVE TASKS TASKS IN WRAP UP" at bounding box center [79, 84] width 120 height 131
click at [79, 98] on div "[PHONE_NUMBER] Live | 07:31 ALL TASKS ALL TASKS ACTIVE TASKS TASKS IN WRAP UP" at bounding box center [79, 84] width 120 height 131
drag, startPoint x: 65, startPoint y: 77, endPoint x: 132, endPoint y: 33, distance: 79.7
click at [65, 77] on div "[PHONE_NUMBER] Live | 07:33 ALL TASKS ALL TASKS ACTIVE TASKS TASKS IN WRAP UP" at bounding box center [79, 84] width 120 height 131
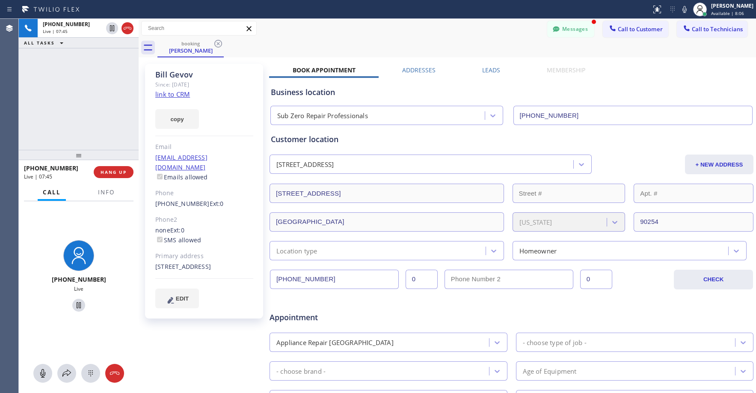
click at [60, 69] on div "[PHONE_NUMBER] Live | 07:45 ALL TASKS ALL TASKS ACTIVE TASKS TASKS IN WRAP UP" at bounding box center [79, 84] width 120 height 131
click at [53, 94] on div "[PHONE_NUMBER] Live | 07:53 ALL TASKS ALL TASKS ACTIVE TASKS TASKS IN WRAP UP" at bounding box center [79, 84] width 120 height 131
click at [128, 31] on icon at bounding box center [127, 28] width 10 height 10
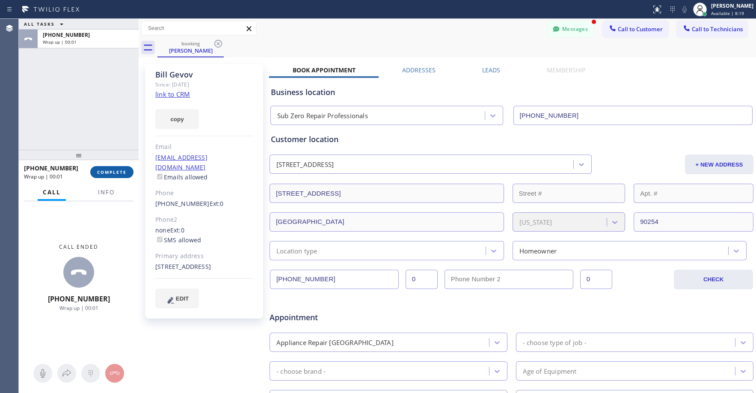
click at [116, 172] on span "COMPLETE" at bounding box center [112, 172] width 30 height 6
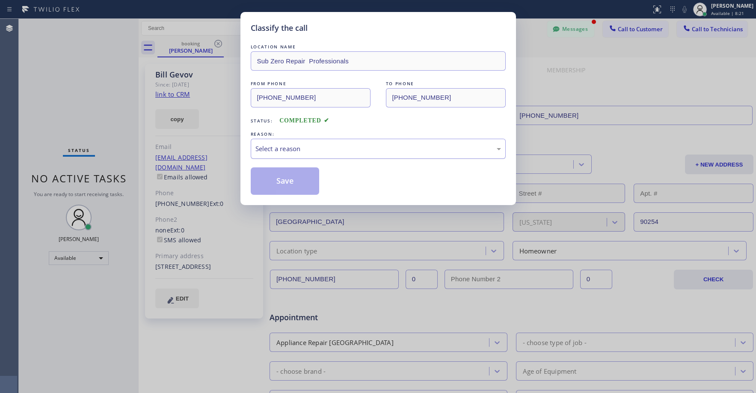
click at [287, 151] on div "Select a reason" at bounding box center [378, 149] width 246 height 10
click at [286, 175] on button "Save" at bounding box center [285, 180] width 69 height 27
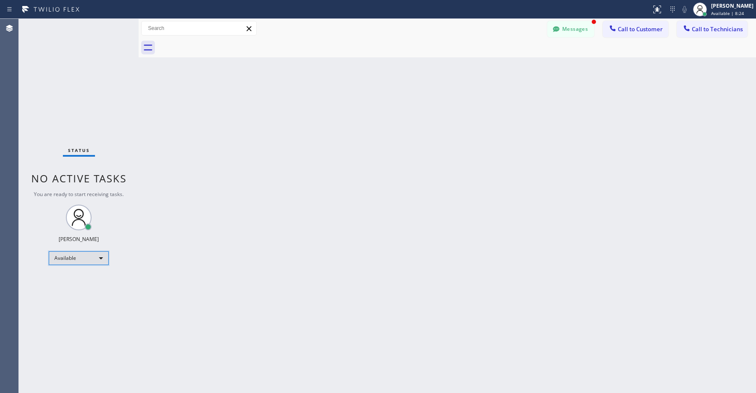
click at [77, 253] on div "Available" at bounding box center [79, 258] width 60 height 14
click at [77, 289] on li "Unavailable" at bounding box center [78, 291] width 58 height 10
click at [69, 91] on div "Status No active tasks You are ready to start receiving tasks. [PERSON_NAME] Av…" at bounding box center [79, 206] width 120 height 374
click at [568, 32] on button "Messages" at bounding box center [570, 29] width 47 height 16
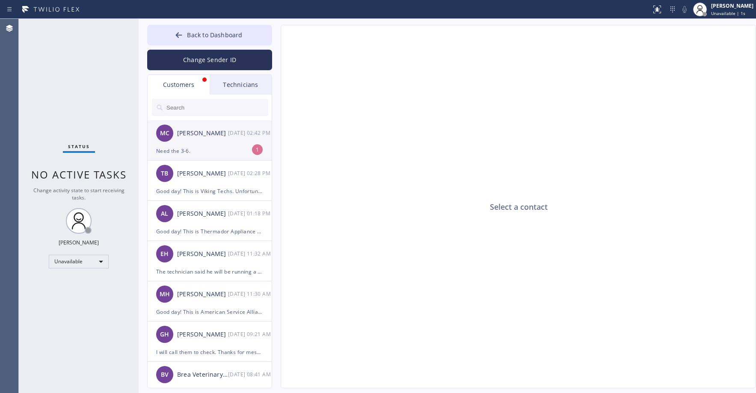
click at [220, 138] on div "MC [PERSON_NAME] [DATE] 02:42 PM" at bounding box center [210, 133] width 125 height 26
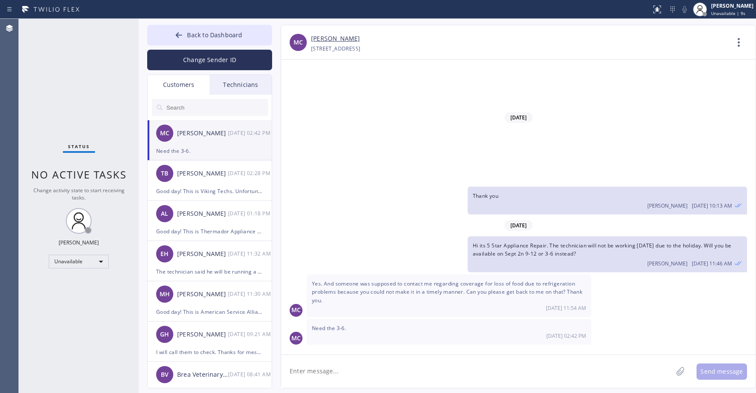
click at [342, 373] on textarea at bounding box center [476, 371] width 391 height 33
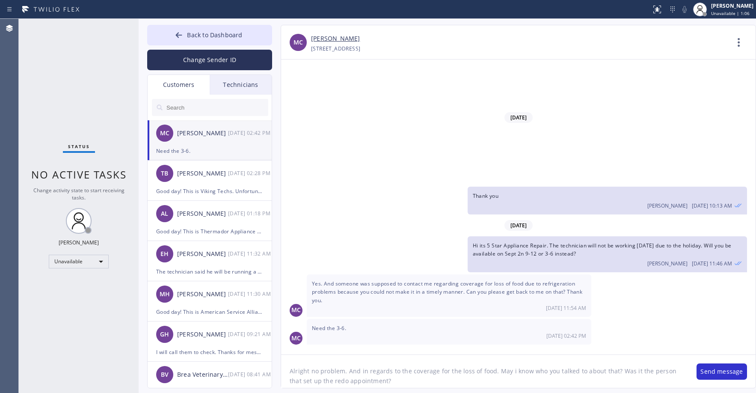
click at [371, 380] on textarea "Alright no problem. And in regards to the coverage for the loss of food. May i …" at bounding box center [484, 371] width 407 height 33
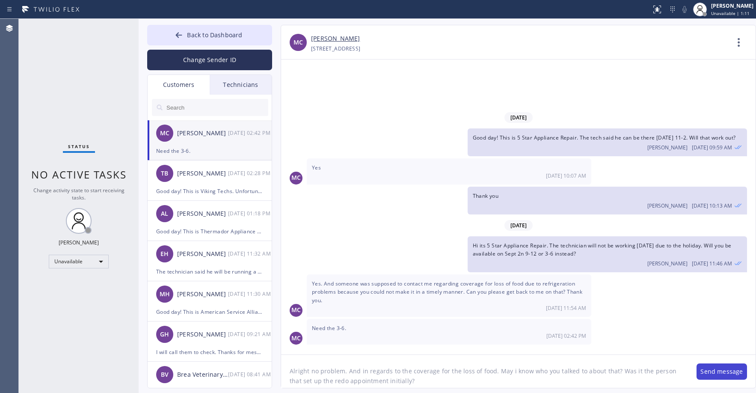
type textarea "Alright no problem. And in regards to the coverage for the loss of food. May i …"
click at [716, 370] on button "Send message" at bounding box center [721, 371] width 50 height 16
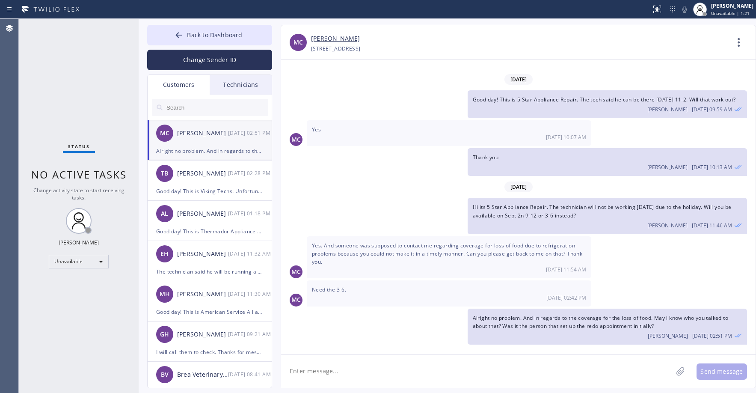
click at [324, 35] on link "[PERSON_NAME]" at bounding box center [335, 39] width 49 height 10
click at [193, 34] on span "Back to Dashboard" at bounding box center [214, 35] width 55 height 8
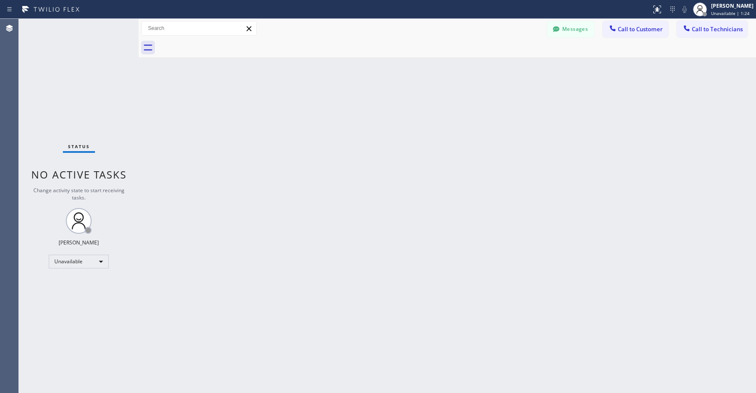
click at [92, 71] on div "Status No active tasks Change activity state to start receiving tasks. [PERSON_…" at bounding box center [79, 206] width 120 height 374
click at [575, 31] on button "Messages" at bounding box center [570, 29] width 47 height 16
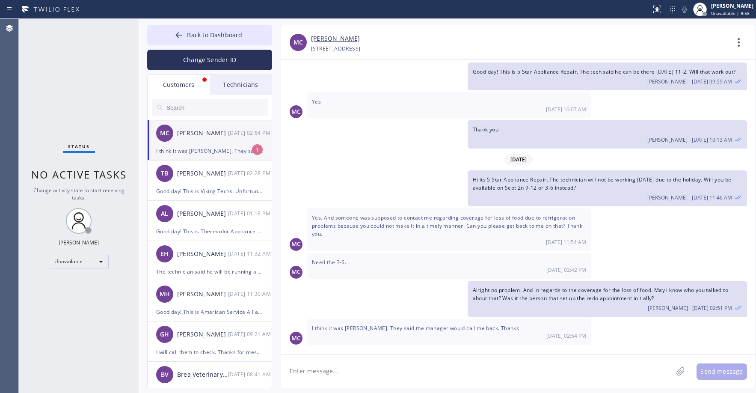
click at [205, 138] on div "[PERSON_NAME]" at bounding box center [202, 133] width 51 height 10
click at [198, 33] on span "Back to Dashboard" at bounding box center [214, 35] width 55 height 8
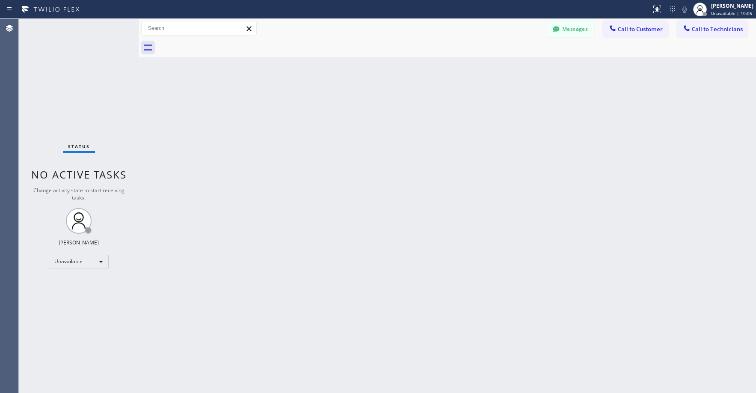
click at [89, 85] on div "Status No active tasks Change activity state to start receiving tasks. [PERSON_…" at bounding box center [79, 206] width 120 height 374
click at [60, 80] on div "Status No active tasks Change activity state to start receiving tasks. [PERSON_…" at bounding box center [79, 206] width 120 height 374
drag, startPoint x: 77, startPoint y: 78, endPoint x: 60, endPoint y: 232, distance: 155.4
click at [77, 78] on div "Status No active tasks Change activity state to start receiving tasks. [PERSON_…" at bounding box center [79, 206] width 120 height 374
click at [63, 255] on div "Unavailable" at bounding box center [79, 262] width 60 height 14
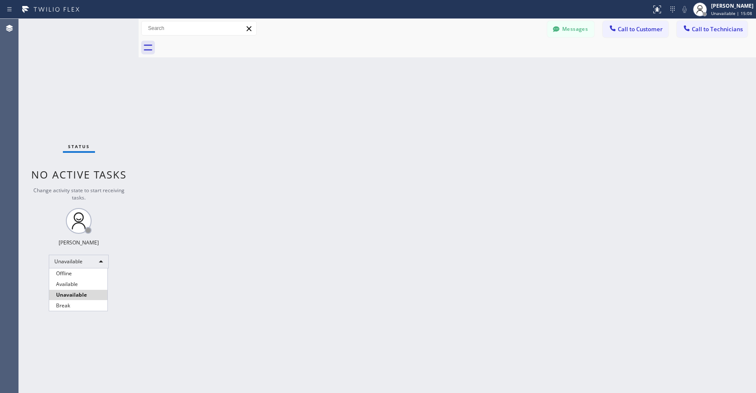
click at [72, 299] on li "Unavailable" at bounding box center [78, 295] width 58 height 10
click at [71, 264] on div "Unavailable" at bounding box center [79, 262] width 60 height 14
click at [68, 308] on li "Break" at bounding box center [78, 305] width 58 height 10
click at [80, 261] on div "Break" at bounding box center [79, 262] width 60 height 14
click at [80, 296] on li "Unavailable" at bounding box center [78, 295] width 58 height 10
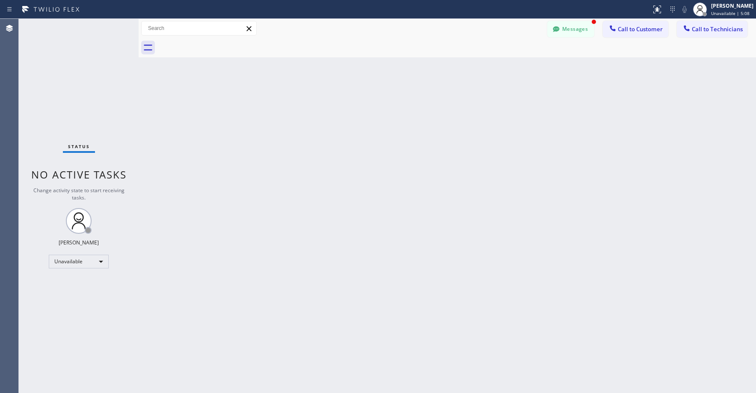
click at [72, 83] on div "Status No active tasks Change activity state to start receiving tasks. [PERSON_…" at bounding box center [79, 206] width 120 height 374
click at [566, 30] on button "Messages" at bounding box center [570, 29] width 47 height 16
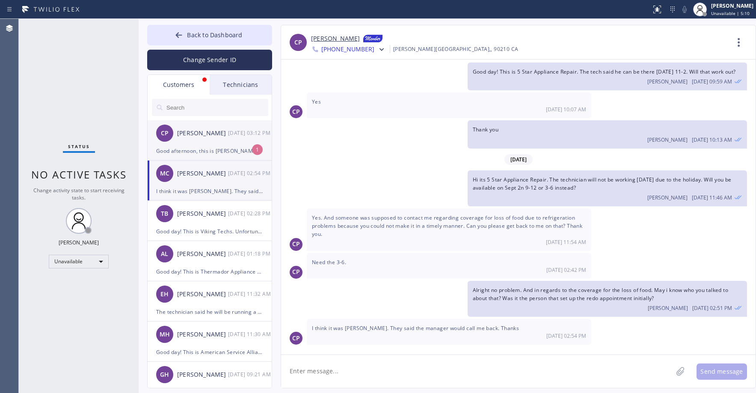
click at [191, 138] on div "[PERSON_NAME]" at bounding box center [202, 133] width 51 height 10
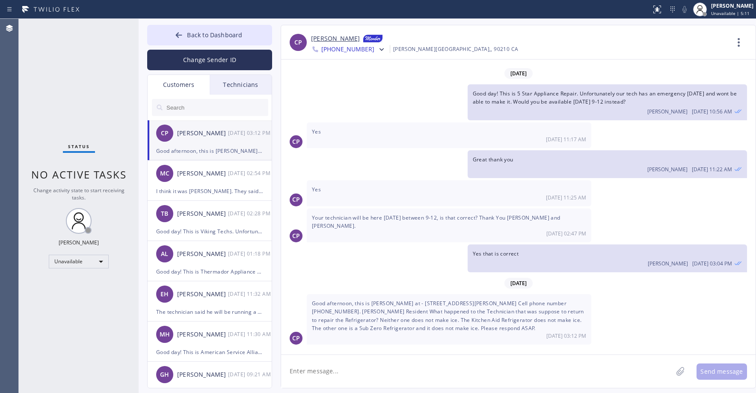
scroll to position [0, 0]
click at [325, 41] on link "[PERSON_NAME]" at bounding box center [335, 39] width 49 height 10
click at [71, 56] on div "Status No active tasks Change activity state to start receiving tasks. [PERSON_…" at bounding box center [79, 206] width 120 height 374
click at [209, 36] on span "Back to Dashboard" at bounding box center [214, 35] width 55 height 8
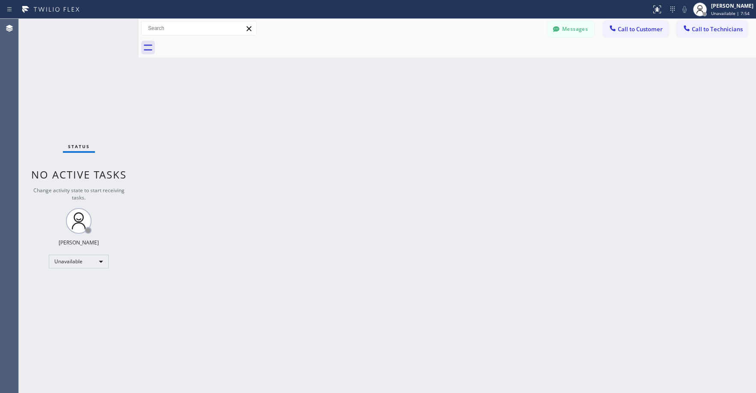
drag, startPoint x: 82, startPoint y: 89, endPoint x: 57, endPoint y: 299, distance: 211.9
click at [81, 89] on div "Status No active tasks Change activity state to start receiving tasks. [PERSON_…" at bounding box center [79, 206] width 120 height 374
click at [519, 98] on div "Back to Dashboard Change Sender ID Customers Technicians [PERSON_NAME] [DATE] 0…" at bounding box center [447, 206] width 617 height 374
click at [64, 72] on div "Status No active tasks Change activity state to start receiving tasks. [PERSON_…" at bounding box center [79, 206] width 120 height 374
click at [74, 85] on div "Status No active tasks Change activity state to start receiving tasks. [PERSON_…" at bounding box center [79, 206] width 120 height 374
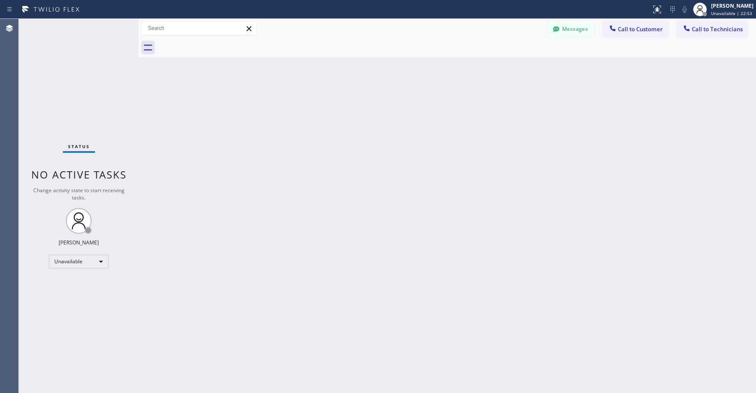
click at [77, 97] on div "Status No active tasks Change activity state to start receiving tasks. [PERSON_…" at bounding box center [79, 206] width 120 height 374
click at [67, 89] on div "Status No active tasks Change activity state to start receiving tasks. [PERSON_…" at bounding box center [79, 206] width 120 height 374
click at [57, 74] on div "Status No active tasks Change activity state to start receiving tasks. [PERSON_…" at bounding box center [79, 206] width 120 height 374
click at [90, 98] on div "Status No active tasks Change activity state to start receiving tasks. [PERSON_…" at bounding box center [79, 206] width 120 height 374
click at [85, 59] on div "Status No active tasks Change activity state to start receiving tasks. [PERSON_…" at bounding box center [79, 206] width 120 height 374
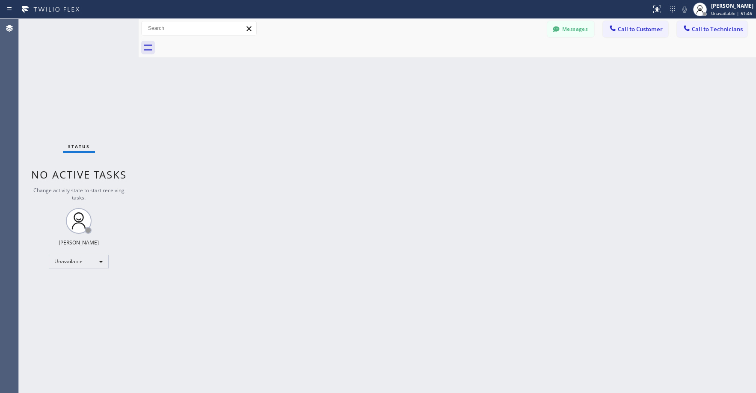
click at [70, 77] on div "Status No active tasks Change activity state to start receiving tasks. [PERSON_…" at bounding box center [79, 206] width 120 height 374
click at [572, 31] on button "Messages" at bounding box center [570, 29] width 47 height 16
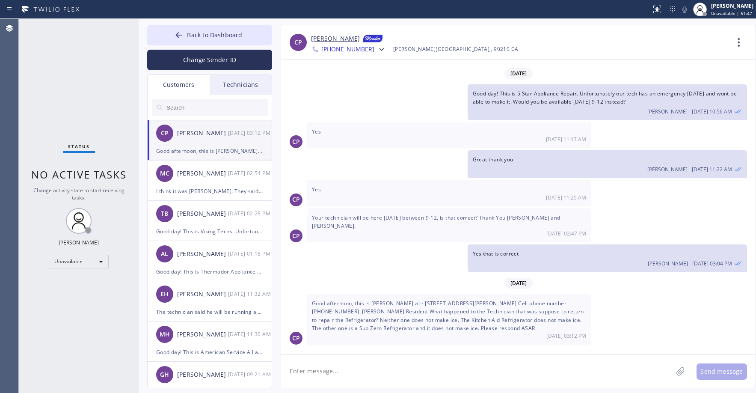
click at [186, 104] on input "text" at bounding box center [217, 107] width 103 height 17
paste input "CSAJTC"
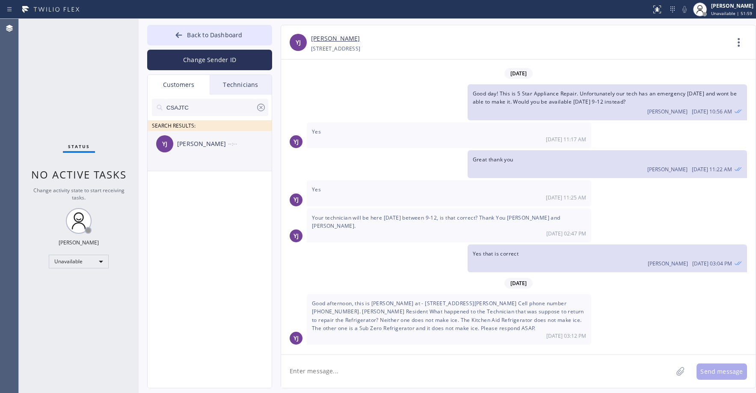
type input "CSAJTC"
click at [204, 149] on div "YJ [PERSON_NAME] --:--" at bounding box center [210, 144] width 125 height 26
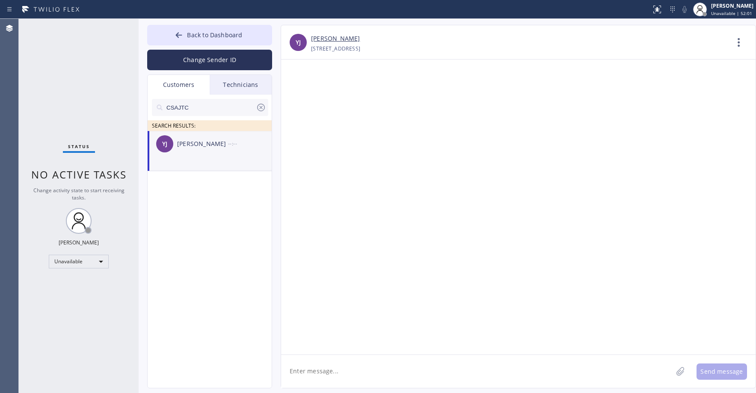
click at [327, 371] on textarea at bounding box center [476, 371] width 391 height 33
click at [335, 372] on textarea at bounding box center [476, 371] width 391 height 33
paste textarea "Good day! This is the appliance repair company you recently contacted. Unfortun…"
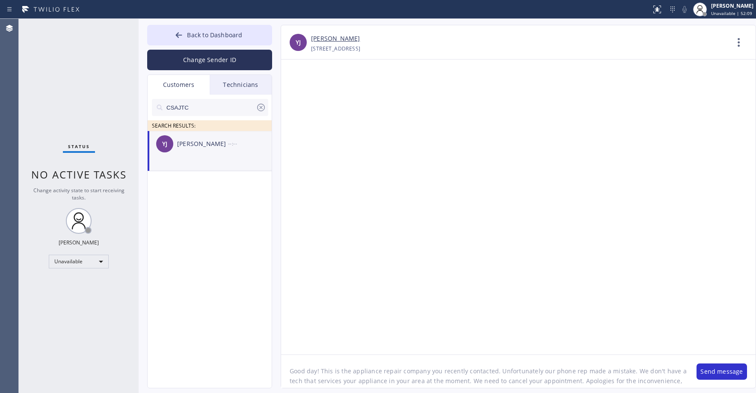
scroll to position [7, 0]
drag, startPoint x: 625, startPoint y: 364, endPoint x: 538, endPoint y: 366, distance: 86.9
click at [538, 366] on textarea "Good day! This is the appliance repair company you recently contacted. Unfortun…" at bounding box center [484, 371] width 407 height 33
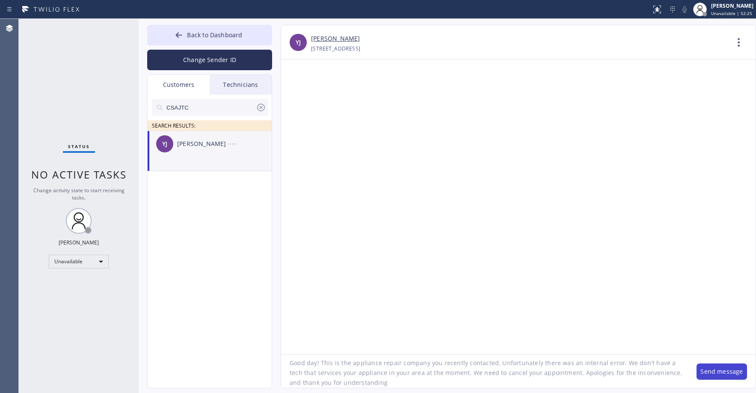
type textarea "Good day! This is the appliance repair company you recently contacted. Unfortun…"
click at [715, 373] on button "Send message" at bounding box center [721, 371] width 50 height 16
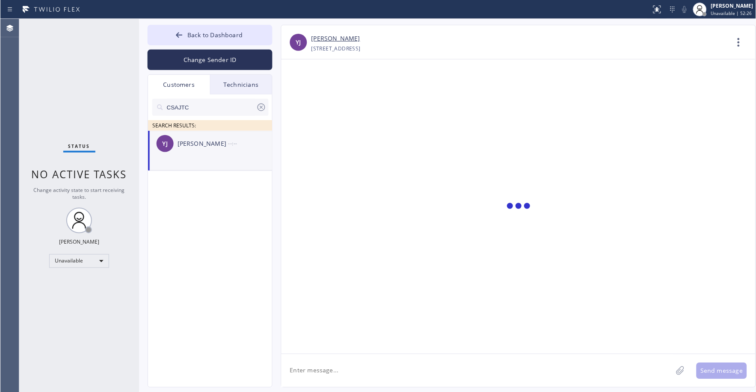
scroll to position [0, 0]
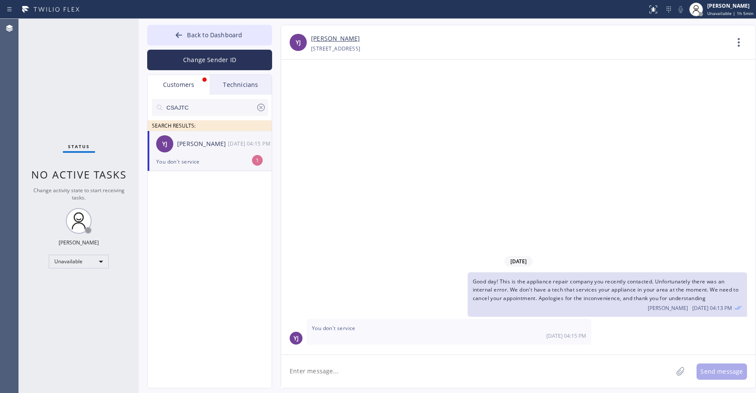
click at [100, 100] on div "Status No active tasks Change activity state to start receiving tasks. [PERSON_…" at bounding box center [79, 206] width 120 height 374
click at [199, 164] on div "You don't service" at bounding box center [209, 162] width 107 height 10
click at [339, 370] on textarea at bounding box center [476, 371] width 391 height 33
click at [334, 374] on textarea at bounding box center [476, 371] width 391 height 33
type textarea "We don't have a tech that services your area at the moment"
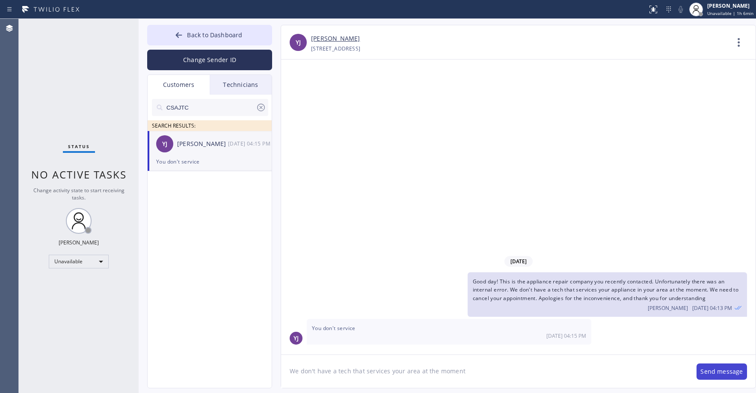
click at [717, 371] on button "Send message" at bounding box center [721, 371] width 50 height 16
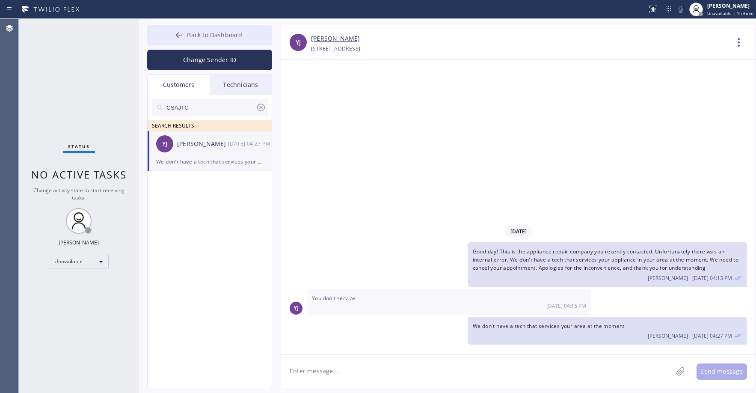
click at [213, 36] on span "Back to Dashboard" at bounding box center [214, 35] width 55 height 8
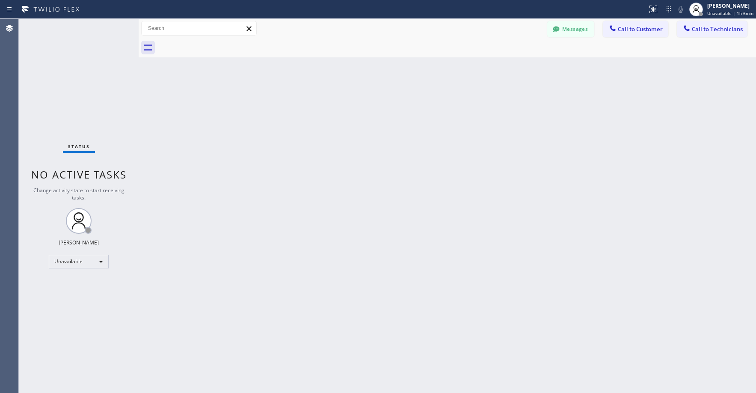
click at [83, 98] on div "Status No active tasks Change activity state to start receiving tasks. [PERSON_…" at bounding box center [79, 206] width 120 height 374
drag, startPoint x: 69, startPoint y: 60, endPoint x: 169, endPoint y: 34, distance: 103.6
click at [69, 60] on div "Status No active tasks Change activity state to start receiving tasks. [PERSON_…" at bounding box center [79, 206] width 120 height 374
click at [80, 97] on div "Status No active tasks Change activity state to start receiving tasks. [PERSON_…" at bounding box center [79, 206] width 120 height 374
click at [67, 79] on div "Status No active tasks Change activity state to start receiving tasks. [PERSON_…" at bounding box center [79, 206] width 120 height 374
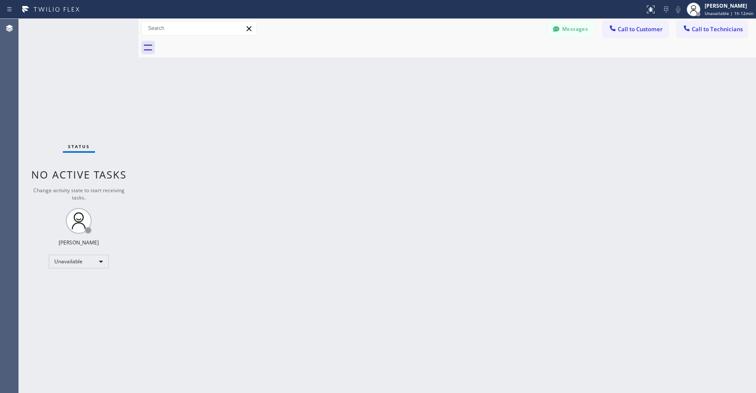
click at [64, 81] on div "Status No active tasks Change activity state to start receiving tasks. [PERSON_…" at bounding box center [79, 206] width 120 height 374
drag, startPoint x: 66, startPoint y: 89, endPoint x: 65, endPoint y: 283, distance: 194.2
click at [67, 92] on div "Status No active tasks Change activity state to start receiving tasks. [PERSON_…" at bounding box center [79, 206] width 120 height 374
click at [77, 46] on div "Status No active tasks Change activity state to start receiving tasks. [PERSON_…" at bounding box center [79, 206] width 120 height 374
click at [90, 71] on div "Status No active tasks Change activity state to start receiving tasks. [PERSON_…" at bounding box center [79, 206] width 120 height 374
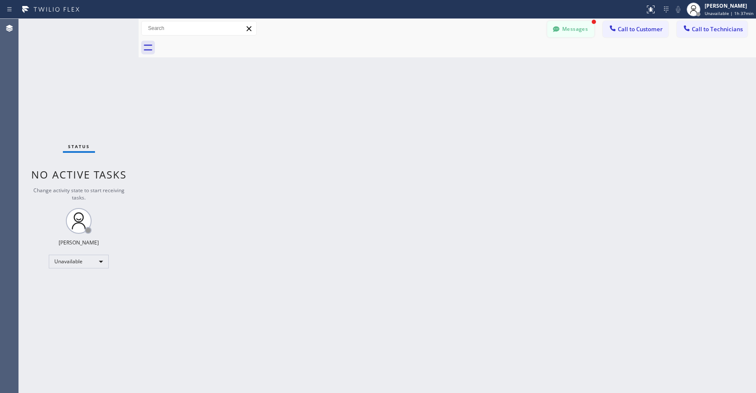
click at [569, 26] on button "Messages" at bounding box center [570, 29] width 47 height 16
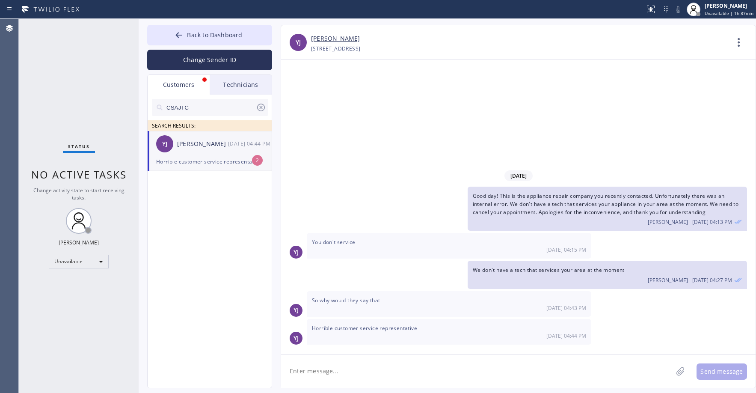
click at [184, 149] on div "YJ [PERSON_NAME] [DATE] 04:44 PM" at bounding box center [210, 144] width 125 height 26
click at [197, 38] on span "Back to Dashboard" at bounding box center [214, 35] width 55 height 8
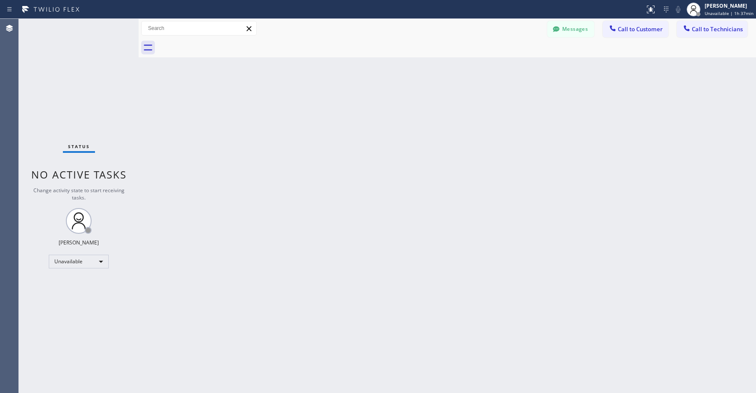
click at [105, 81] on div "Status No active tasks Change activity state to start receiving tasks. [PERSON_…" at bounding box center [79, 206] width 120 height 374
click at [59, 70] on div "Status No active tasks Change activity state to start receiving tasks. [PERSON_…" at bounding box center [79, 206] width 120 height 374
click at [709, 27] on span "Call to Technicians" at bounding box center [717, 29] width 51 height 8
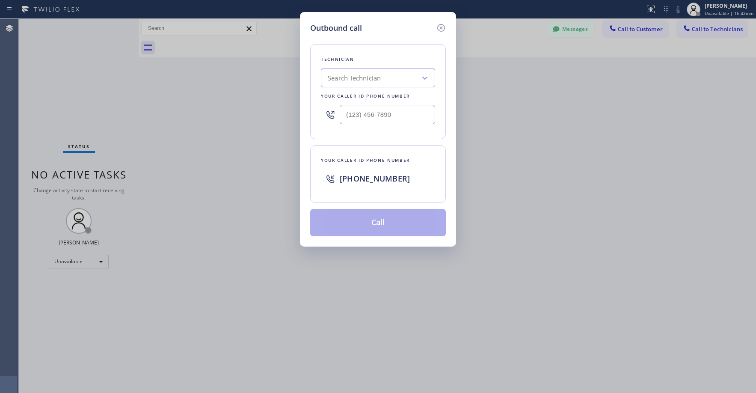
click at [353, 83] on div "Search Technician" at bounding box center [369, 78] width 93 height 15
type input "sf [PERSON_NAME]"
click at [354, 96] on div "[PERSON_NAME]" at bounding box center [378, 95] width 114 height 15
type input "[PHONE_NUMBER]"
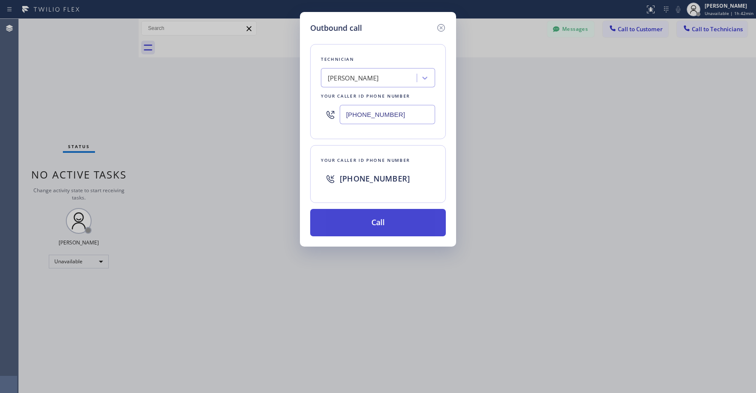
click at [374, 225] on button "Call" at bounding box center [378, 222] width 136 height 27
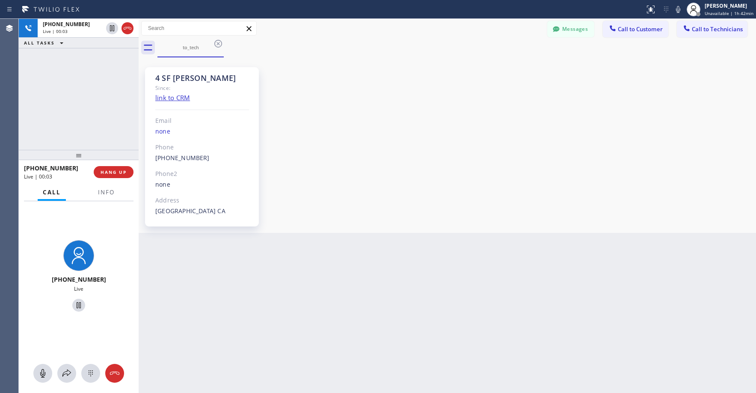
click at [128, 27] on icon at bounding box center [127, 28] width 10 height 10
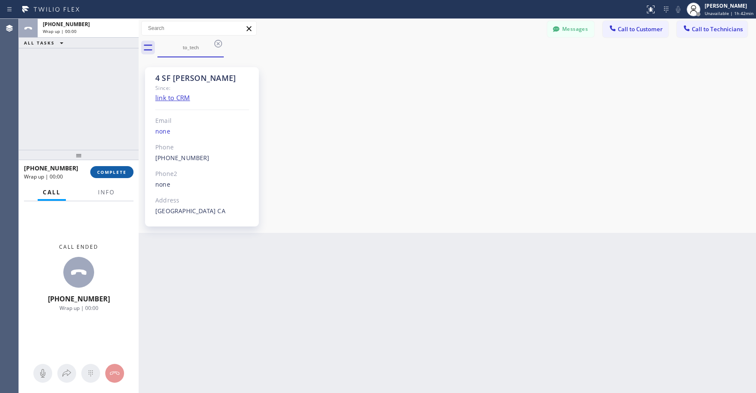
click at [115, 171] on span "COMPLETE" at bounding box center [112, 172] width 30 height 6
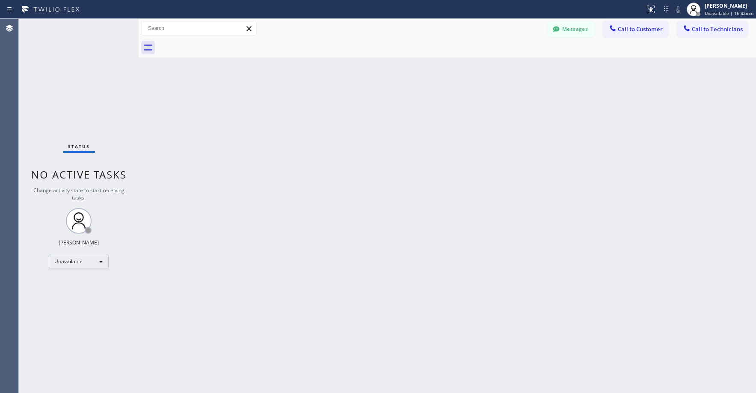
click at [95, 102] on div "Status No active tasks Change activity state to start receiving tasks. [PERSON_…" at bounding box center [79, 206] width 120 height 374
click at [65, 58] on div "Status No active tasks Change activity state to start receiving tasks. [PERSON_…" at bounding box center [79, 206] width 120 height 374
click at [71, 74] on div "Status No active tasks Change activity state to start receiving tasks. [PERSON_…" at bounding box center [79, 206] width 120 height 374
drag, startPoint x: 75, startPoint y: 62, endPoint x: 75, endPoint y: 67, distance: 4.7
click at [75, 64] on div "Status No active tasks Change activity state to start receiving tasks. [PERSON_…" at bounding box center [79, 206] width 120 height 374
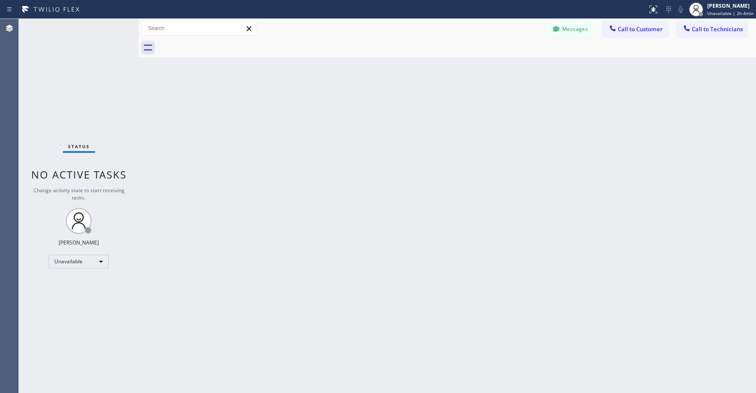
click at [66, 89] on div "Status No active tasks Change activity state to start receiving tasks. [PERSON_…" at bounding box center [79, 206] width 120 height 374
click at [82, 70] on div "Status No active tasks Change activity state to start receiving tasks. [PERSON_…" at bounding box center [79, 206] width 120 height 374
click at [86, 82] on div "Status No active tasks Change activity state to start receiving tasks. [PERSON_…" at bounding box center [79, 205] width 120 height 373
click at [65, 74] on div "Status No active tasks Change activity state to start receiving tasks. [PERSON_…" at bounding box center [79, 205] width 120 height 373
drag, startPoint x: 84, startPoint y: 74, endPoint x: 80, endPoint y: 177, distance: 102.7
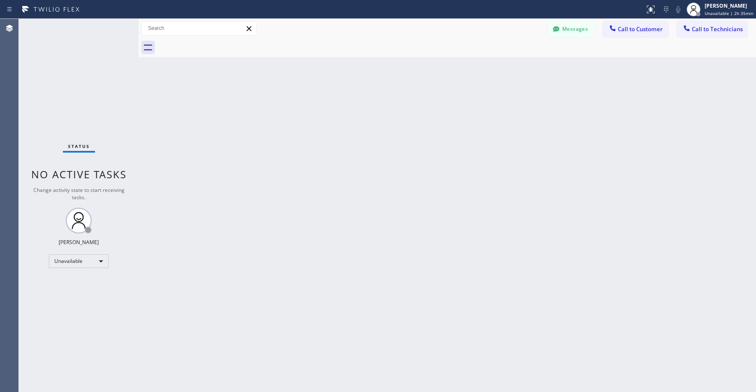
click at [84, 78] on div "Status No active tasks Change activity state to start receiving tasks. [PERSON_…" at bounding box center [79, 205] width 120 height 373
click at [62, 75] on div "Status No active tasks Change activity state to start receiving tasks. [PERSON_…" at bounding box center [79, 205] width 120 height 373
click at [74, 261] on div "Unavailable" at bounding box center [79, 262] width 60 height 14
click at [76, 274] on li "Offline" at bounding box center [78, 273] width 58 height 10
click at [68, 94] on div "Status No active tasks Change activity state to start receiving tasks. [PERSON_…" at bounding box center [79, 205] width 120 height 373
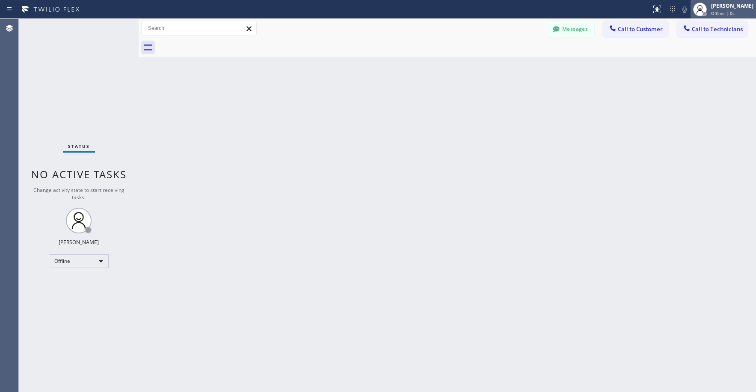
click at [724, 14] on span "Offline | 0s" at bounding box center [723, 13] width 24 height 6
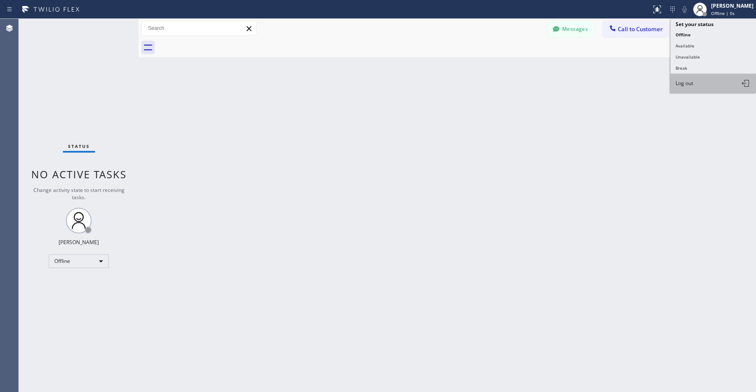
click at [702, 82] on button "Log out" at bounding box center [713, 83] width 86 height 19
